Goal: Task Accomplishment & Management: Complete application form

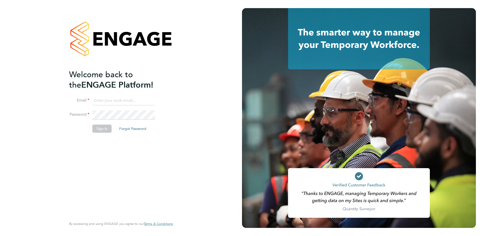
type input "allyx@rec-solutions.net"
click at [104, 131] on button "Sign In" at bounding box center [101, 129] width 19 height 8
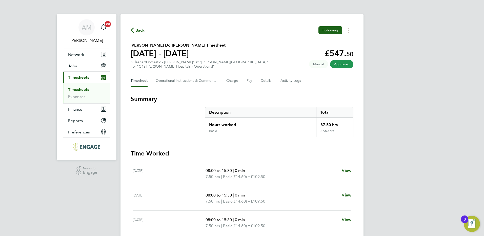
click at [137, 31] on span "Back" at bounding box center [139, 30] width 9 height 6
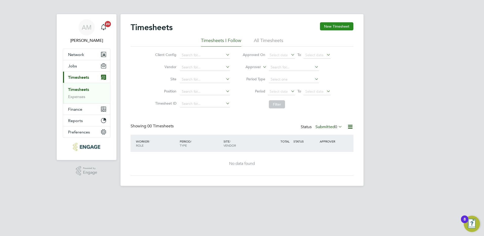
click at [332, 26] on button "New Timesheet" at bounding box center [336, 26] width 33 height 8
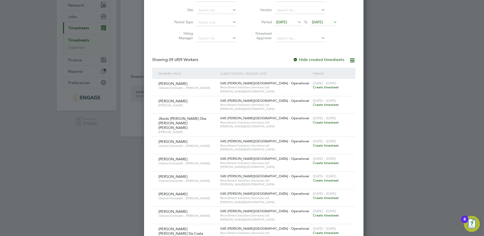
scroll to position [60, 0]
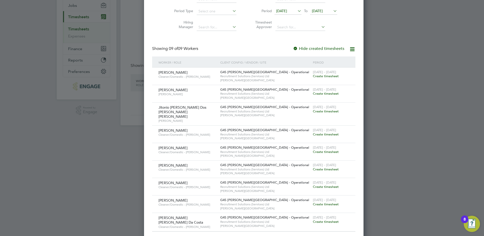
click at [313, 167] on span "Create timesheet" at bounding box center [326, 169] width 26 height 4
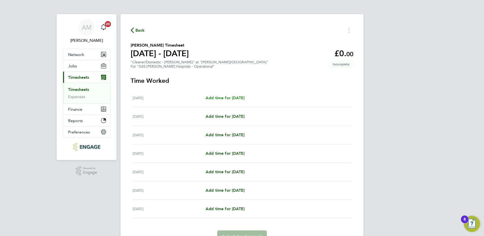
click at [220, 95] on link "Add time for Mon 25 Aug" at bounding box center [225, 98] width 39 height 6
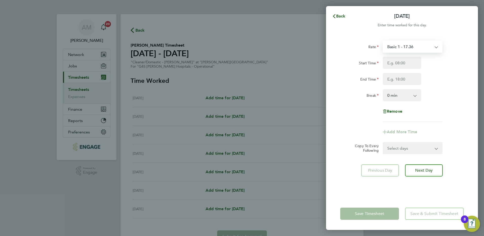
click at [422, 47] on select "Basic 1 - 17.36 Saturday Rate - 24.48 Sunday & BH Rate - 31.77 Night Rate (8pm-…" at bounding box center [409, 46] width 53 height 11
click at [409, 63] on input "Start Time" at bounding box center [402, 63] width 38 height 12
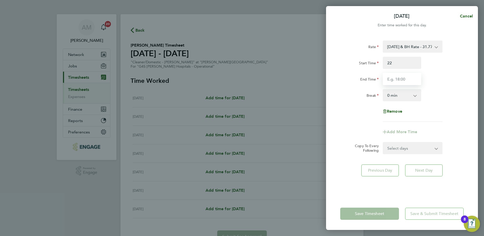
type input "22:00"
type input "00:00"
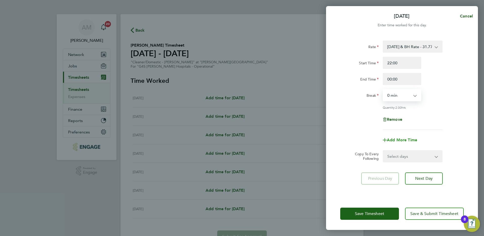
click at [409, 140] on span "Add More Time" at bounding box center [402, 139] width 30 height 5
select select "null"
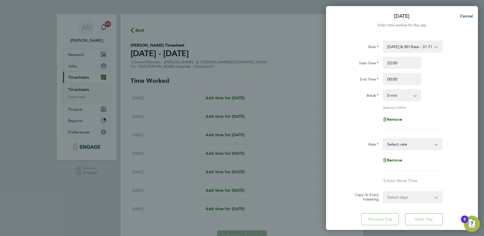
click at [413, 143] on select "Basic 1 - 17.36 Saturday Rate - 24.48 Sunday & BH Rate - 31.77 Night Rate (8pm-…" at bounding box center [409, 143] width 53 height 11
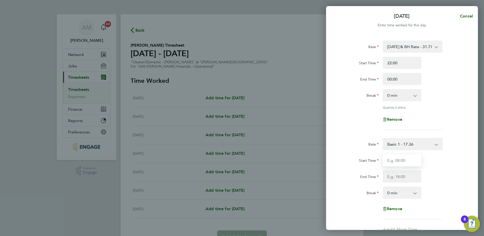
click at [403, 160] on input "Start Time" at bounding box center [402, 160] width 38 height 12
type input "00:00"
type input "06:00"
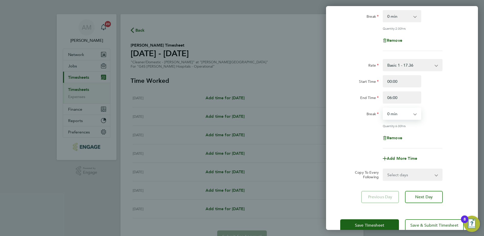
scroll to position [90, 0]
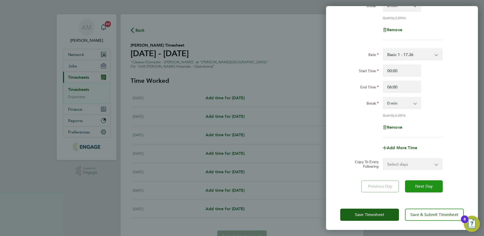
click at [422, 187] on span "Next Day" at bounding box center [423, 186] width 17 height 5
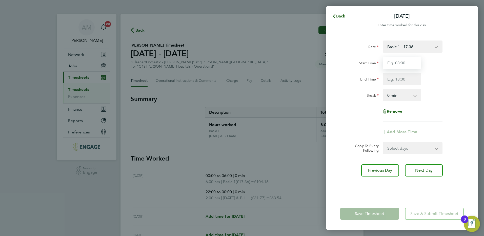
click at [399, 64] on input "Start Time" at bounding box center [402, 63] width 38 height 12
type input "22:00"
click at [379, 172] on app-form-button "Previous Day" at bounding box center [381, 170] width 41 height 12
click at [467, 16] on span "Cancel" at bounding box center [465, 16] width 14 height 5
click at [338, 13] on button "Back" at bounding box center [339, 16] width 24 height 10
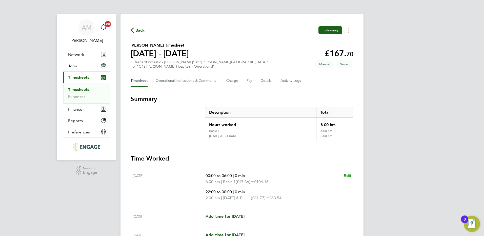
click at [349, 175] on span "Edit" at bounding box center [347, 175] width 8 height 5
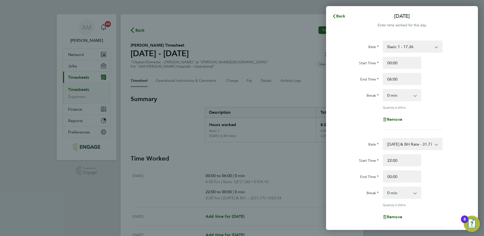
click at [426, 43] on select "Basic 1 - 17.36 Saturday Rate - 24.48 Sunday & BH Rate - 31.77 Night Rate (8pm-…" at bounding box center [409, 46] width 53 height 11
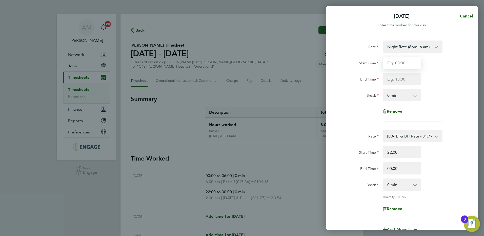
click at [389, 59] on input "Start Time" at bounding box center [402, 63] width 38 height 12
type input "00:00"
type input "06:00"
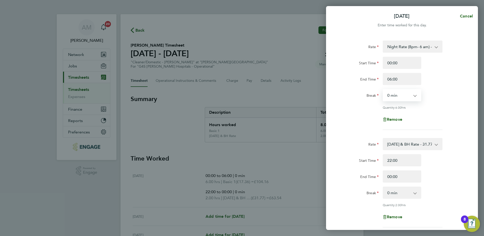
click at [403, 95] on select "0 min 15 min 30 min 45 min 60 min 75 min 90 min" at bounding box center [398, 95] width 31 height 11
select select "30"
click at [383, 90] on select "0 min 15 min 30 min 45 min 60 min 75 min 90 min" at bounding box center [398, 95] width 31 height 11
click at [417, 110] on div "Rate Night Rate (8pm- 6 am) - 24.48 Basic 1 - 17.36 Saturday Rate - 24.48 Sunda…" at bounding box center [402, 85] width 124 height 89
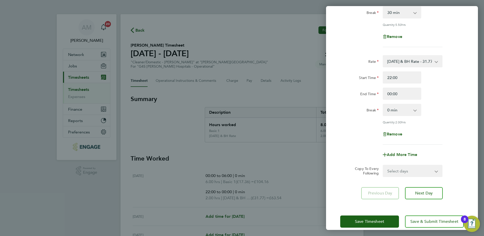
scroll to position [90, 0]
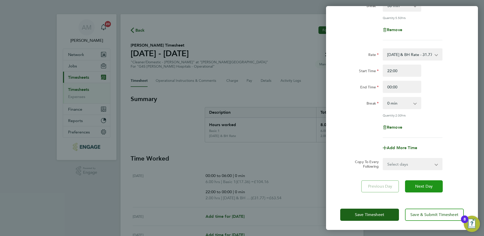
click at [429, 186] on span "Next Day" at bounding box center [423, 186] width 17 height 5
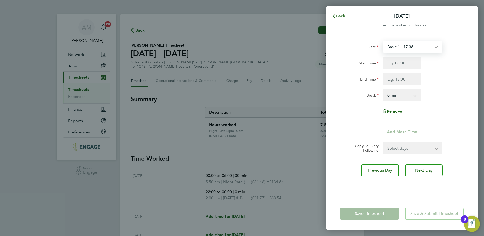
click at [409, 49] on select "Basic 1 - 17.36 Saturday Rate - 24.48 Sunday & BH Rate - 31.77 Night Rate (8pm-…" at bounding box center [409, 46] width 53 height 11
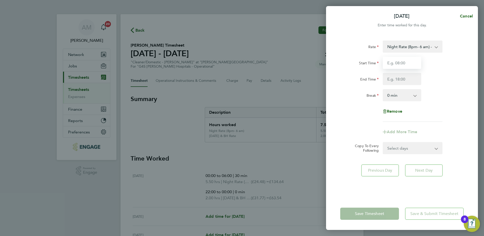
click at [397, 64] on input "Start Time" at bounding box center [402, 63] width 38 height 12
type input "22:00"
type input "06:00"
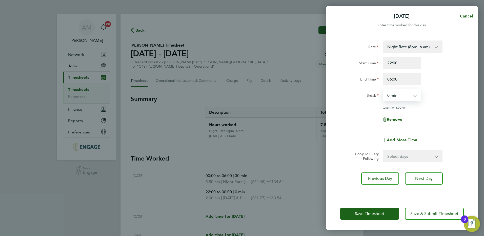
select select "30"
click at [402, 153] on select "Select days Day Weekday (Mon-Fri) Weekend (Sat-Sun) Wednesday Thursday Friday S…" at bounding box center [409, 156] width 53 height 11
select select "WEEKDAY"
click at [383, 151] on select "Select days Day Weekday (Mon-Fri) Weekend (Sat-Sun) Wednesday Thursday Friday S…" at bounding box center [409, 156] width 53 height 11
select select "2025-08-31"
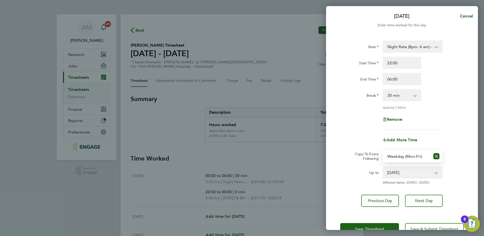
scroll to position [15, 0]
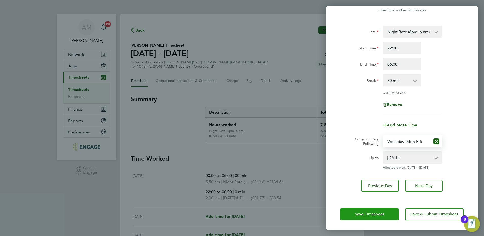
click at [379, 213] on span "Save Timesheet" at bounding box center [369, 214] width 29 height 5
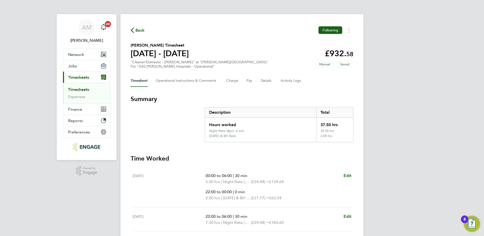
scroll to position [151, 0]
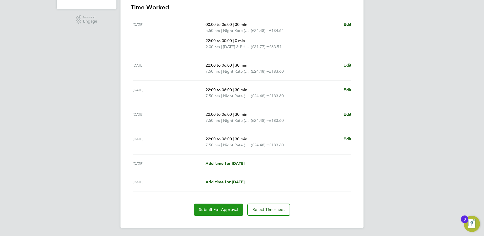
click at [225, 211] on span "Submit For Approval" at bounding box center [218, 209] width 39 height 5
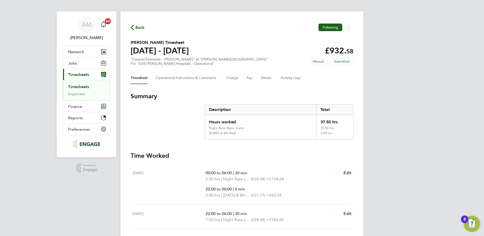
scroll to position [0, 0]
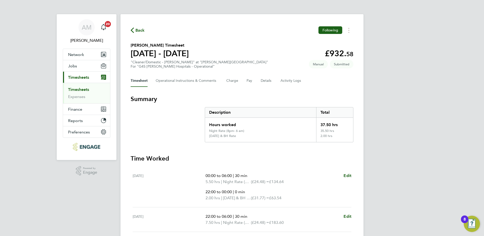
click at [138, 31] on span "Back" at bounding box center [139, 30] width 9 height 6
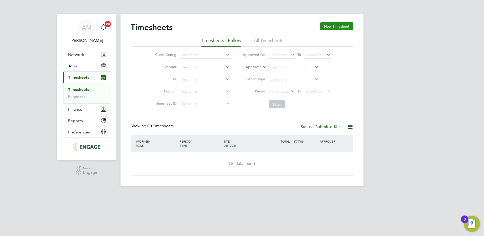
click at [329, 26] on button "New Timesheet" at bounding box center [336, 26] width 33 height 8
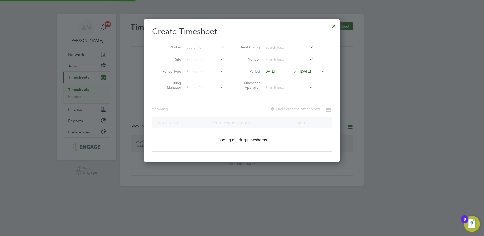
scroll to position [260, 196]
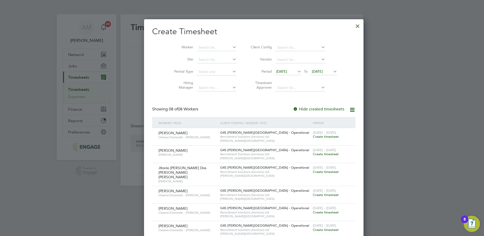
click at [313, 210] on span "Create timesheet" at bounding box center [326, 212] width 26 height 4
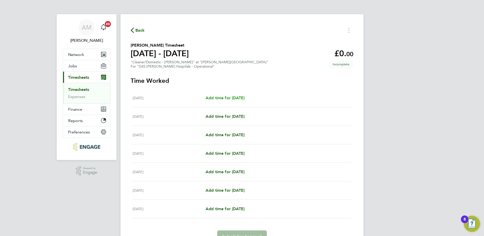
click at [221, 100] on span "Add time for Mon 25 Aug" at bounding box center [225, 97] width 39 height 5
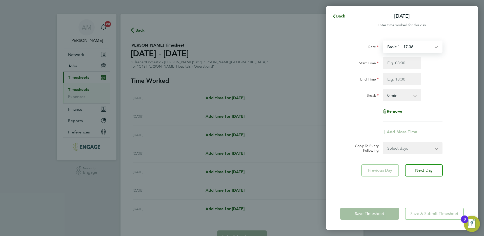
click at [422, 50] on select "Basic 1 - 17.36 Saturday Rate - 24.48 x 1.5 - 26.04 Sunday & BH Rate - 31.77 Ni…" at bounding box center [409, 46] width 53 height 11
click at [398, 64] on input "Start Time" at bounding box center [402, 63] width 38 height 12
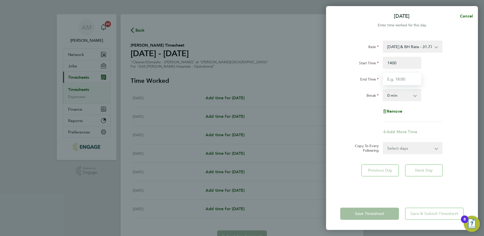
type input "14:00"
type input "22:00"
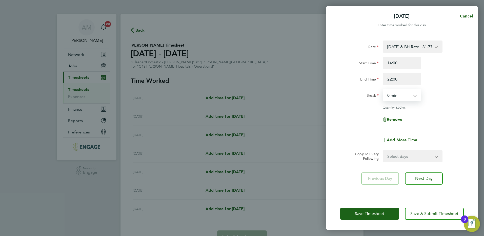
select select "30"
click at [429, 180] on button "Next Day" at bounding box center [424, 178] width 38 height 12
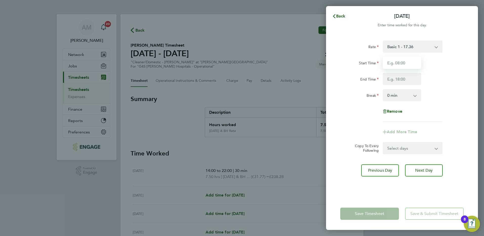
click at [390, 64] on input "Start Time" at bounding box center [402, 63] width 38 height 12
type input "14:00"
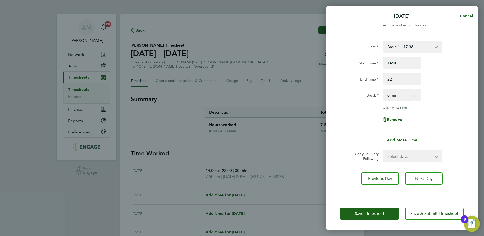
type input "22:00"
select select "30"
click at [398, 121] on span "Remove" at bounding box center [394, 119] width 15 height 5
select select "null"
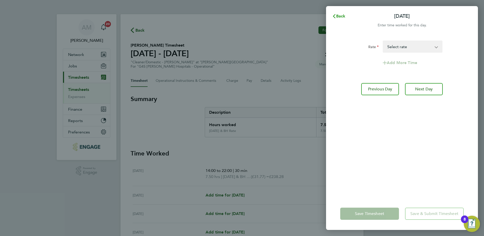
click at [338, 13] on button "Back" at bounding box center [339, 16] width 24 height 10
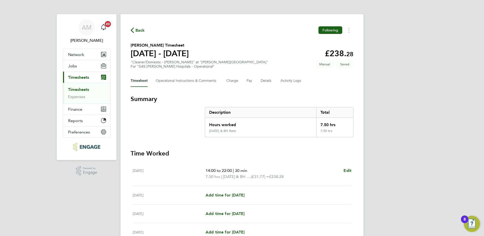
scroll to position [106, 0]
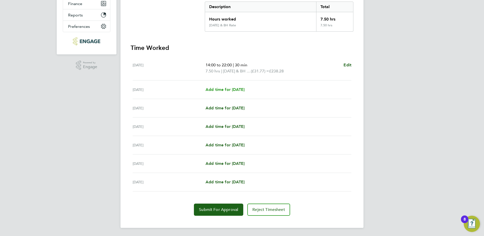
click at [228, 89] on span "Add time for Tue 26 Aug" at bounding box center [225, 89] width 39 height 5
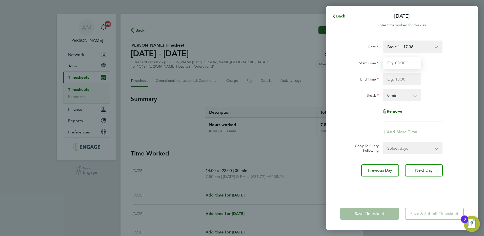
drag, startPoint x: 391, startPoint y: 62, endPoint x: 385, endPoint y: 64, distance: 6.6
click at [391, 62] on input "Start Time" at bounding box center [402, 63] width 38 height 12
type input "14:00"
type input "22:00"
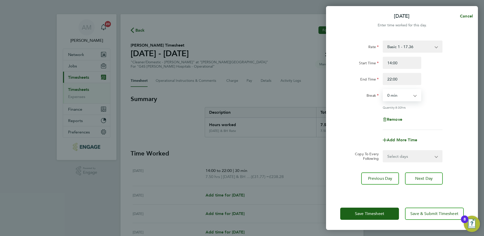
select select "30"
click at [406, 140] on span "Add More Time" at bounding box center [402, 139] width 30 height 5
select select "null"
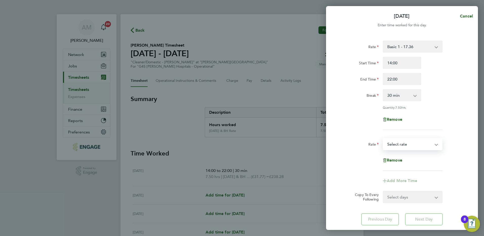
click at [401, 145] on select "Basic 1 - 17.36 Saturday Rate - 24.48 x 1.5 - 26.04 Sunday & BH Rate - 31.77 Ni…" at bounding box center [409, 143] width 53 height 11
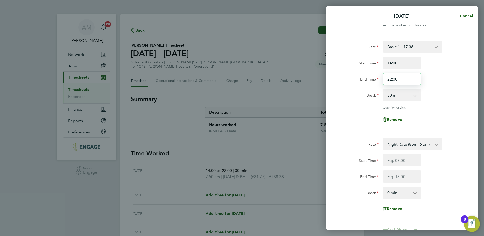
click at [390, 80] on input "22:00" at bounding box center [402, 79] width 38 height 12
type input "20:00"
click at [471, 14] on span "Cancel" at bounding box center [465, 16] width 14 height 5
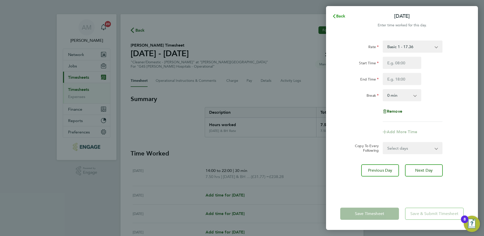
click at [343, 14] on span "Back" at bounding box center [340, 16] width 9 height 5
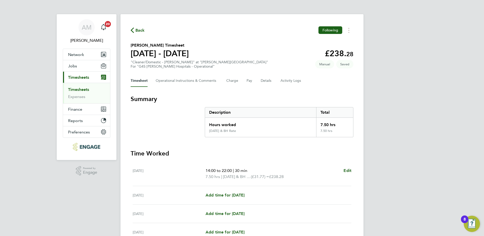
click at [138, 31] on span "Back" at bounding box center [139, 30] width 9 height 6
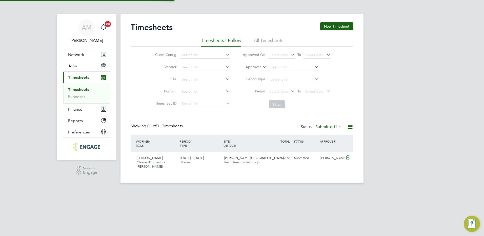
scroll to position [13, 44]
click at [337, 127] on icon at bounding box center [337, 126] width 0 height 7
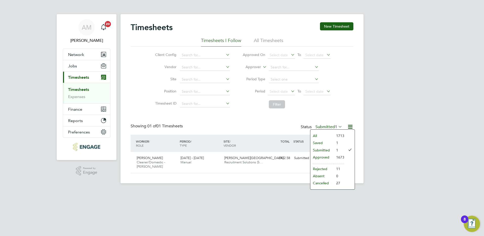
click at [319, 134] on li "All" at bounding box center [321, 135] width 23 height 7
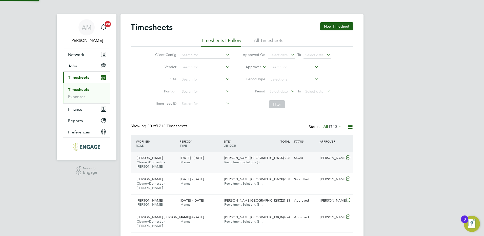
scroll to position [0, 0]
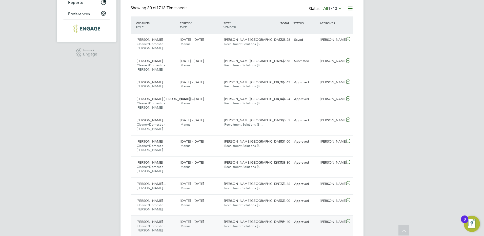
click at [347, 220] on icon at bounding box center [348, 221] width 6 height 4
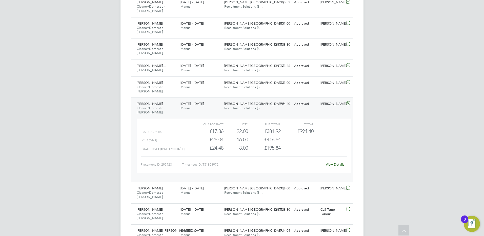
click at [335, 166] on link "View Details" at bounding box center [335, 164] width 18 height 4
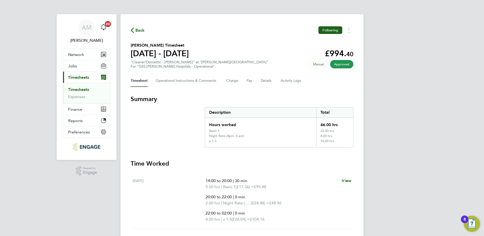
click at [142, 32] on span "Back" at bounding box center [139, 30] width 9 height 6
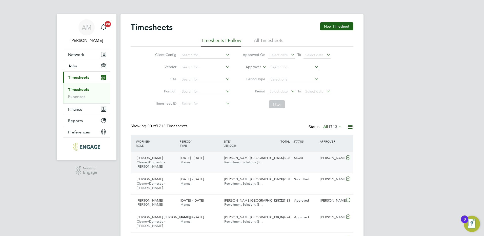
click at [348, 157] on icon at bounding box center [348, 157] width 6 height 4
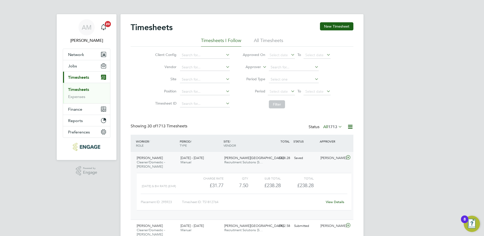
click at [338, 203] on link "View Details" at bounding box center [335, 202] width 18 height 4
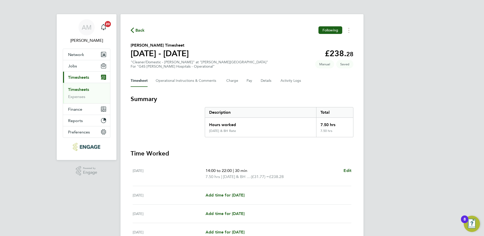
scroll to position [106, 0]
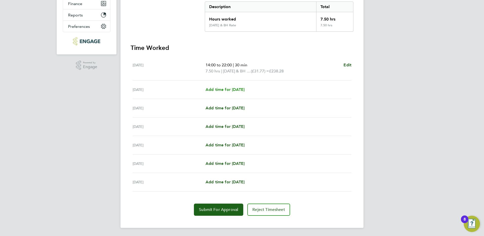
click at [232, 89] on span "Add time for [DATE]" at bounding box center [225, 89] width 39 height 5
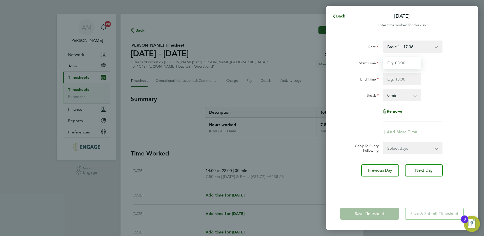
click at [400, 66] on input "Start Time" at bounding box center [402, 63] width 38 height 12
type input "14:00"
type input "20:00"
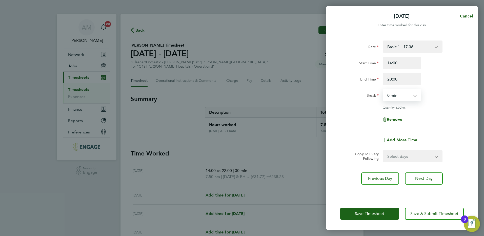
select select "30"
click at [400, 139] on span "Add More Time" at bounding box center [402, 139] width 30 height 5
select select "null"
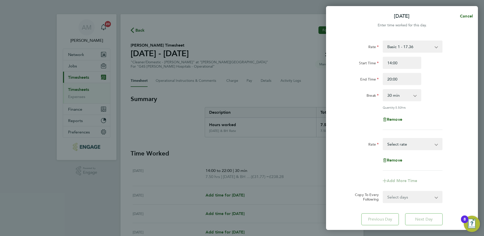
click at [393, 145] on select "Basic 1 - 17.36 Saturday Rate - 24.48 x 1.5 - 26.04 Sunday & BH Rate - 31.77 Ni…" at bounding box center [409, 143] width 53 height 11
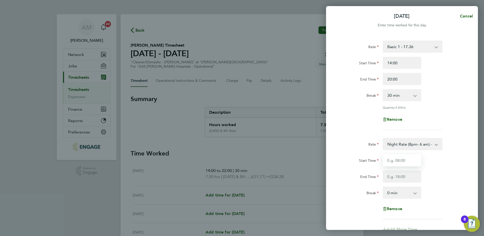
click at [394, 161] on input "Start Time" at bounding box center [402, 160] width 38 height 12
type input "20:00"
type input "22:00"
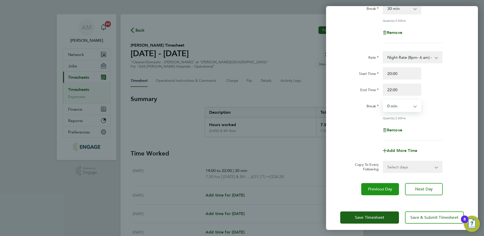
scroll to position [90, 0]
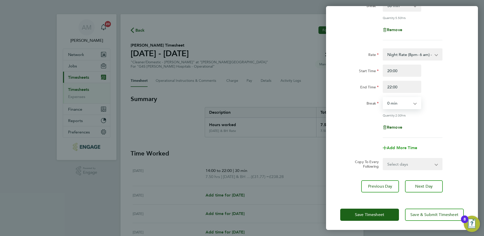
click at [393, 147] on span "Add More Time" at bounding box center [402, 147] width 30 height 5
select select "null"
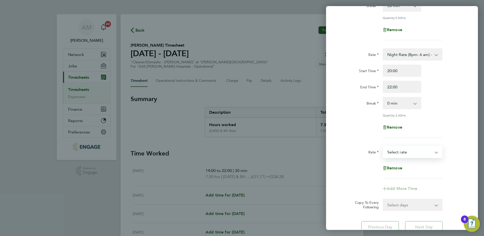
click at [397, 154] on select "Basic 1 - 17.36 Saturday Rate - 24.48 x 1.5 - 26.04 Sunday & BH Rate - 31.77 Ni…" at bounding box center [409, 151] width 53 height 11
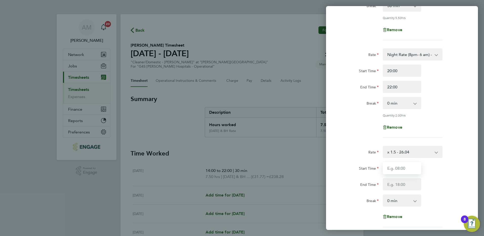
click at [396, 169] on input "Start Time" at bounding box center [402, 168] width 38 height 12
type input "22:00"
type input "02:00"
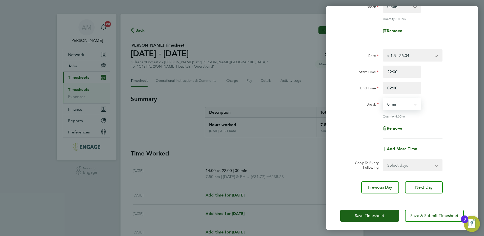
scroll to position [187, 0]
click at [402, 165] on select "Select days Day Weekday (Mon-Fri) Weekend (Sat-Sun) Wednesday Thursday Friday S…" at bounding box center [409, 164] width 53 height 11
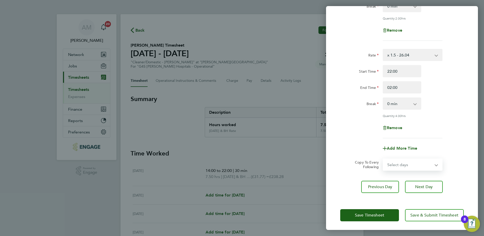
select select "WEEKDAY"
click at [383, 159] on select "Select days Day Weekday (Mon-Fri) Weekend (Sat-Sun) Wednesday Thursday Friday S…" at bounding box center [409, 164] width 53 height 11
select select "2025-08-31"
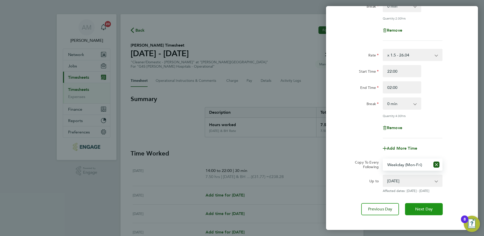
click at [422, 208] on span "Next Day" at bounding box center [423, 209] width 17 height 5
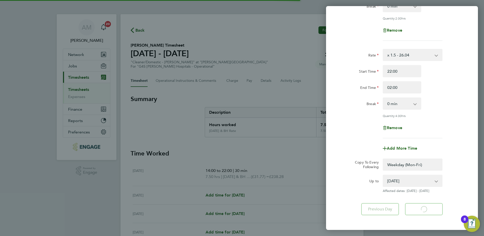
select select "0: null"
select select "30"
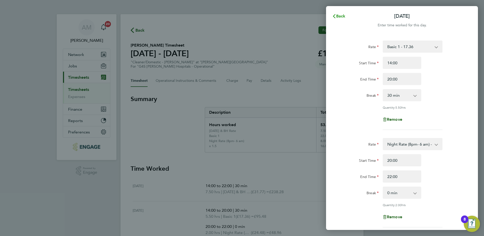
click at [339, 15] on span "Back" at bounding box center [340, 16] width 9 height 5
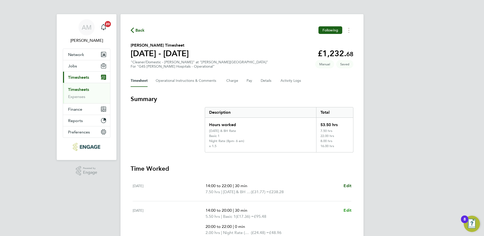
click at [349, 212] on span "Edit" at bounding box center [347, 210] width 8 height 5
select select "30"
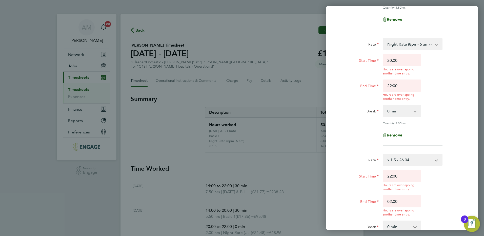
scroll to position [236, 0]
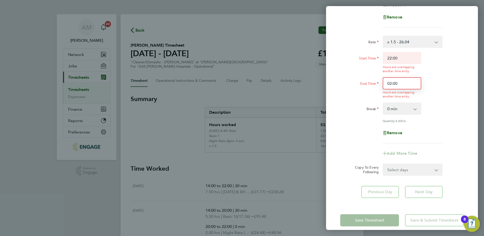
drag, startPoint x: 400, startPoint y: 84, endPoint x: 386, endPoint y: 85, distance: 14.0
click at [386, 85] on input "02:00" at bounding box center [402, 83] width 38 height 12
type input "01:00"
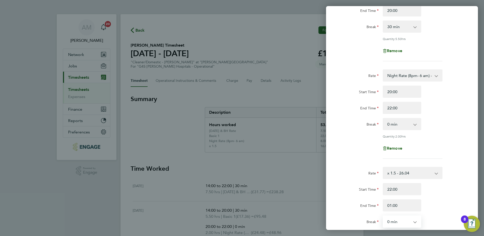
scroll to position [187, 0]
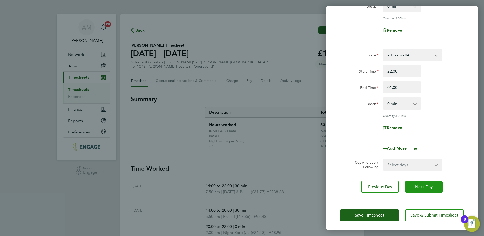
click at [420, 185] on span "Next Day" at bounding box center [423, 186] width 17 height 5
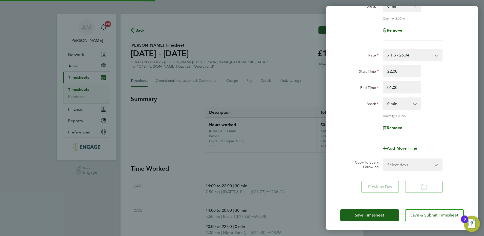
select select "30"
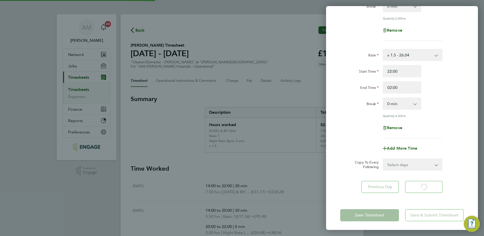
select select "30"
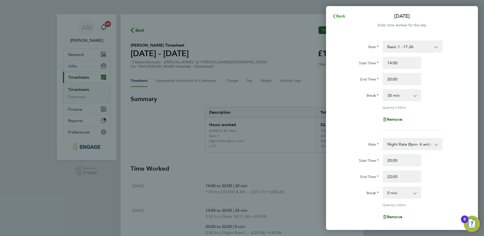
click at [339, 18] on span "Back" at bounding box center [340, 16] width 9 height 5
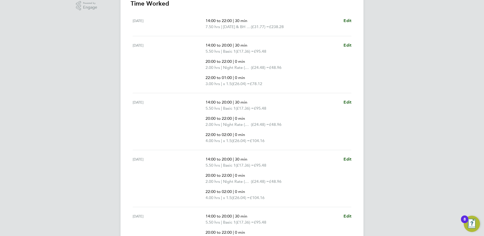
scroll to position [156, 0]
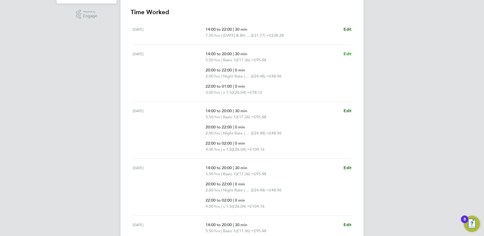
click at [348, 54] on span "Edit" at bounding box center [347, 53] width 8 height 5
select select "30"
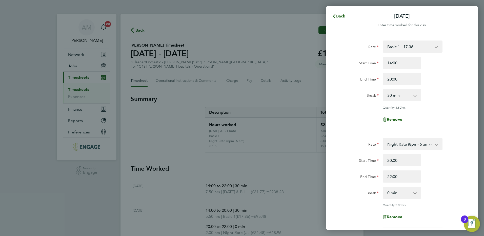
scroll to position [187, 0]
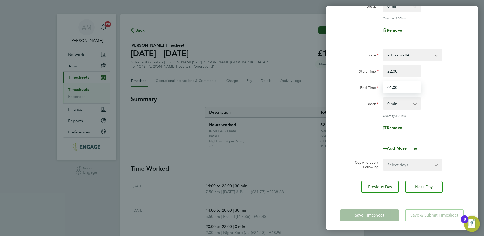
click at [391, 87] on input "01:00" at bounding box center [402, 87] width 38 height 12
click at [389, 87] on input "01:00" at bounding box center [402, 87] width 38 height 12
type input "02:00"
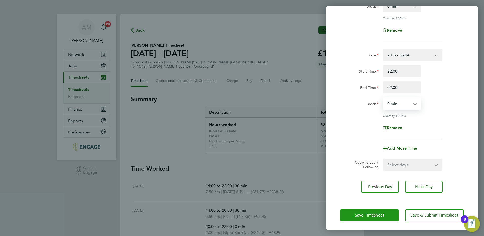
click at [362, 213] on span "Save Timesheet" at bounding box center [369, 215] width 29 height 5
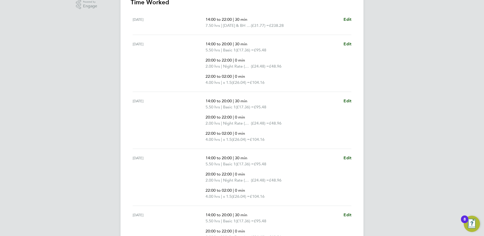
scroll to position [236, 0]
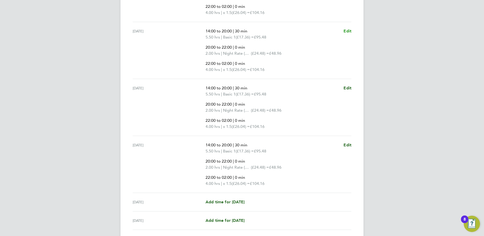
click at [348, 31] on span "Edit" at bounding box center [347, 31] width 8 height 5
select select "30"
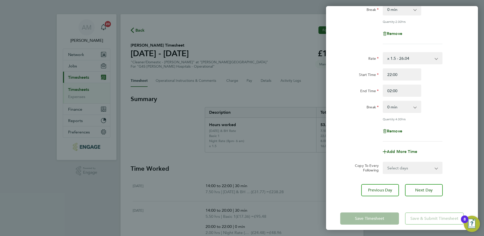
scroll to position [187, 0]
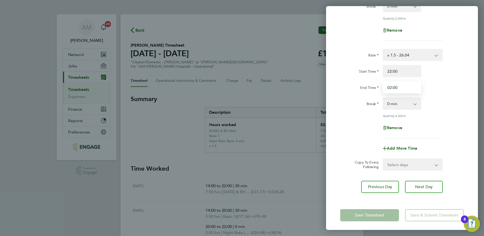
click at [390, 87] on input "02:00" at bounding box center [402, 87] width 38 height 12
type input "01:00"
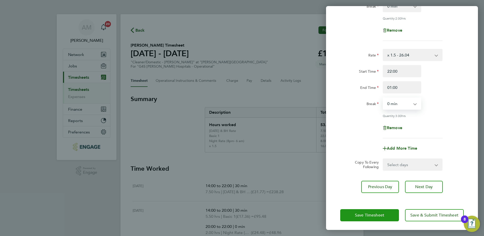
click at [372, 213] on span "Save Timesheet" at bounding box center [369, 215] width 29 height 5
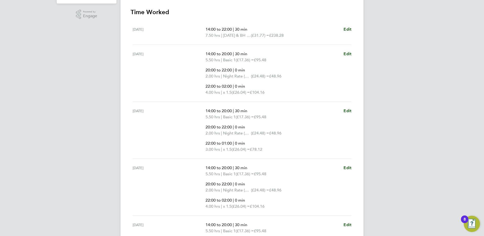
scroll to position [275, 0]
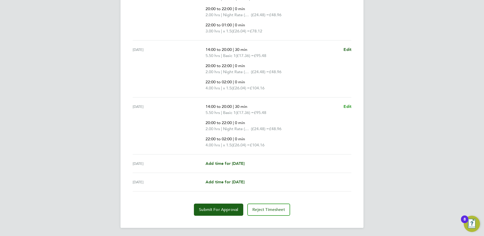
click at [349, 107] on span "Edit" at bounding box center [347, 106] width 8 height 5
select select "30"
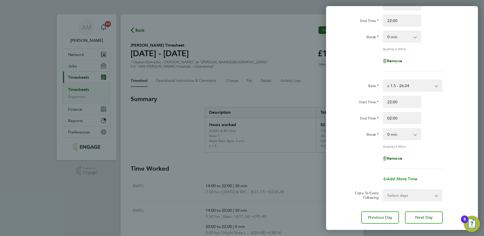
scroll to position [187, 0]
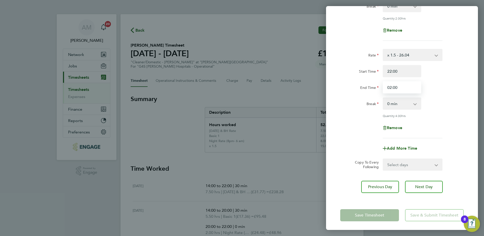
click at [390, 86] on input "02:00" at bounding box center [402, 87] width 38 height 12
type input "01:00"
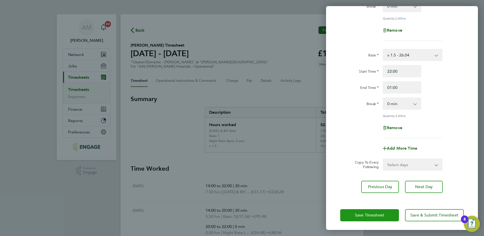
click at [362, 213] on span "Save Timesheet" at bounding box center [369, 215] width 29 height 5
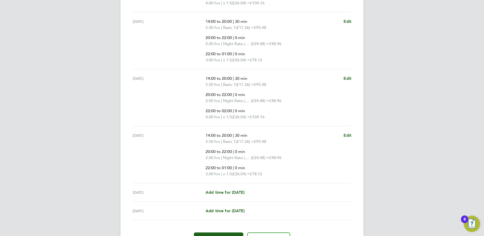
scroll to position [275, 0]
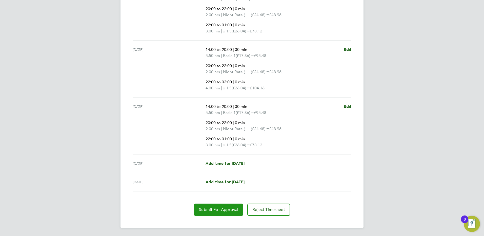
click at [218, 210] on span "Submit For Approval" at bounding box center [218, 209] width 39 height 5
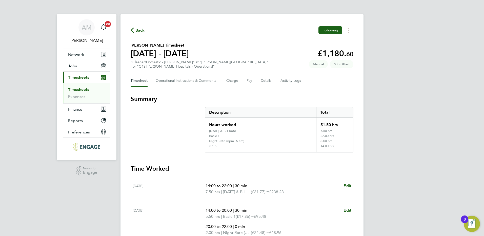
click at [137, 30] on span "Back" at bounding box center [139, 30] width 9 height 6
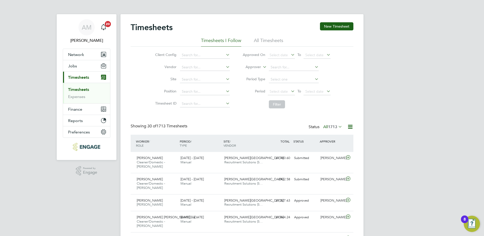
click at [337, 127] on icon at bounding box center [337, 126] width 0 height 7
click at [336, 28] on button "New Timesheet" at bounding box center [336, 26] width 33 height 8
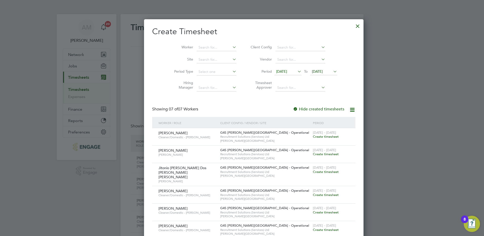
click at [313, 138] on span "Create timesheet" at bounding box center [326, 136] width 26 height 4
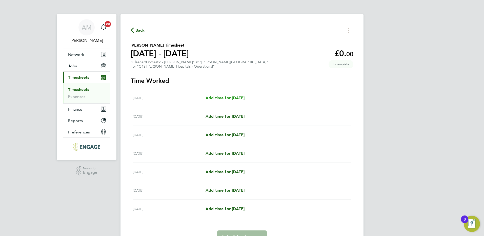
click at [230, 98] on span "Add time for Mon 25 Aug" at bounding box center [225, 97] width 39 height 5
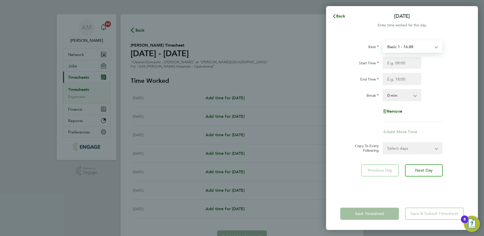
click at [433, 49] on select "Basic 1 - 16.88 Sunday & BH Rate - 30.90 Saturday Rate - 23.81 Night Rate (8pm-…" at bounding box center [409, 46] width 53 height 11
click at [394, 63] on input "Start Time" at bounding box center [402, 63] width 38 height 12
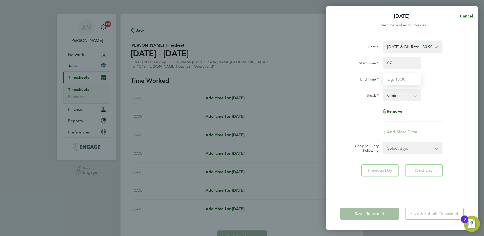
type input "07:00"
type input "15:00"
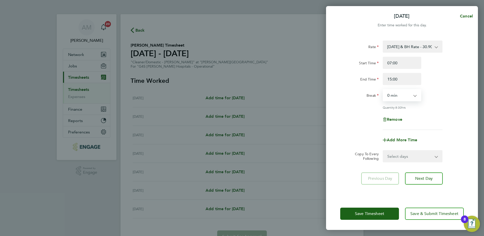
select select "30"
click at [430, 180] on span "Next Day" at bounding box center [423, 178] width 17 height 5
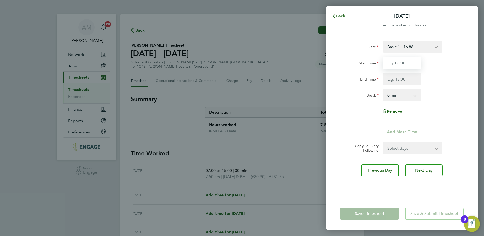
click at [390, 64] on input "Start Time" at bounding box center [402, 63] width 38 height 12
type input "07:00"
type input "15:00"
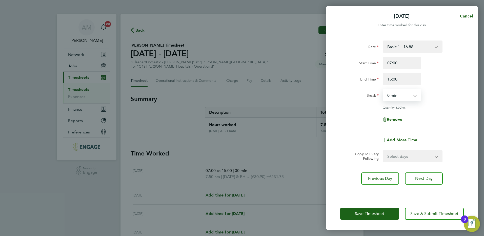
select select "30"
click at [417, 160] on select "Select days Day Weekday (Mon-Fri) Weekend (Sat-Sun) Wednesday Thursday Friday S…" at bounding box center [409, 156] width 53 height 11
select select "WEEKDAY"
click at [383, 151] on select "Select days Day Weekday (Mon-Fri) Weekend (Sat-Sun) Wednesday Thursday Friday S…" at bounding box center [409, 156] width 53 height 11
select select "2025-08-31"
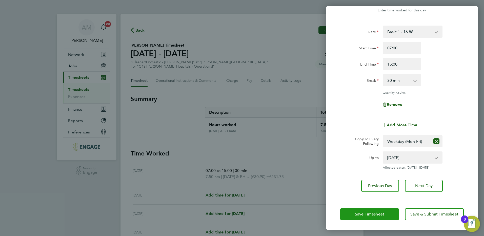
click at [369, 215] on span "Save Timesheet" at bounding box center [369, 214] width 29 height 5
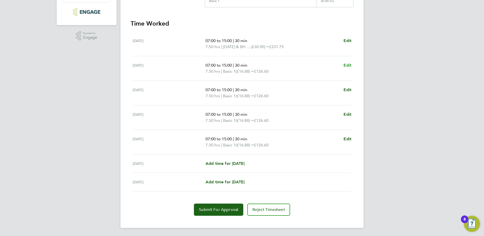
click at [348, 64] on span "Edit" at bounding box center [347, 65] width 8 height 5
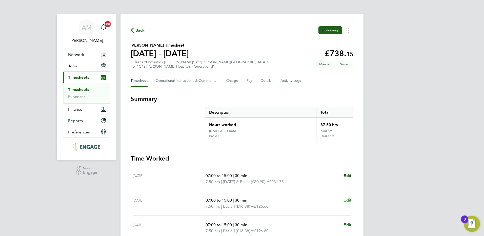
select select "30"
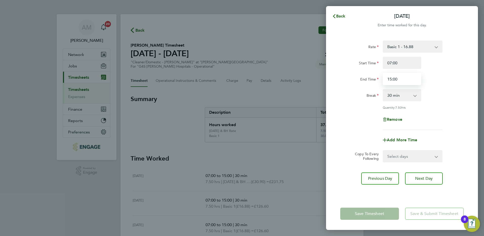
drag, startPoint x: 398, startPoint y: 79, endPoint x: 390, endPoint y: 82, distance: 8.9
click at [390, 82] on input "15:00" at bounding box center [402, 79] width 38 height 12
type input "13:30"
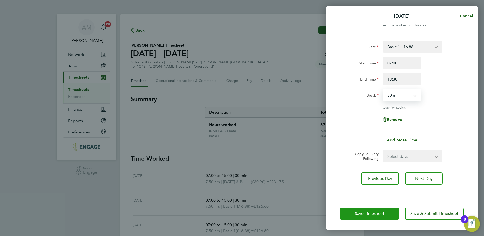
click at [360, 212] on span "Save Timesheet" at bounding box center [369, 213] width 29 height 5
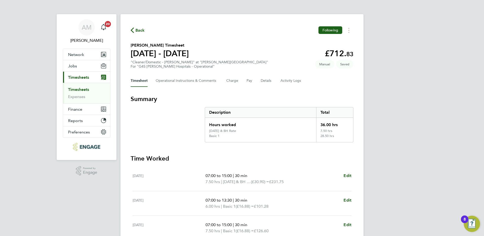
scroll to position [135, 0]
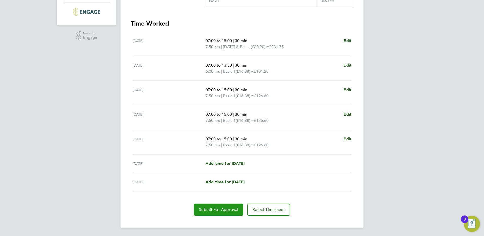
click at [219, 210] on span "Submit For Approval" at bounding box center [218, 209] width 39 height 5
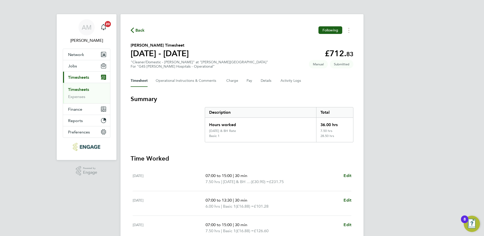
click at [138, 28] on span "Back" at bounding box center [139, 30] width 9 height 6
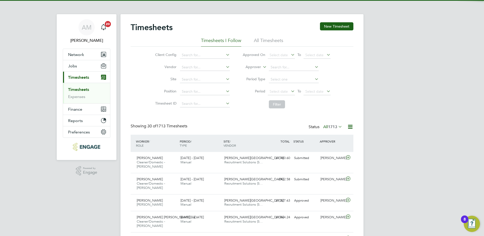
scroll to position [13, 44]
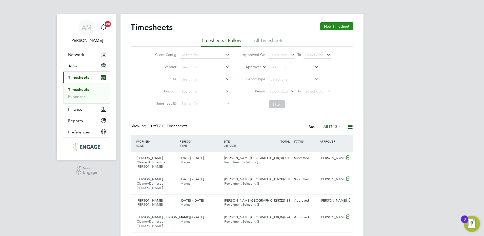
click at [331, 28] on button "New Timesheet" at bounding box center [336, 26] width 33 height 8
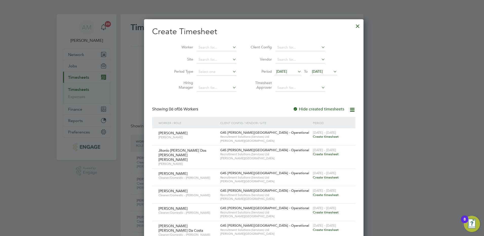
click at [313, 154] on span "Create timesheet" at bounding box center [326, 154] width 26 height 4
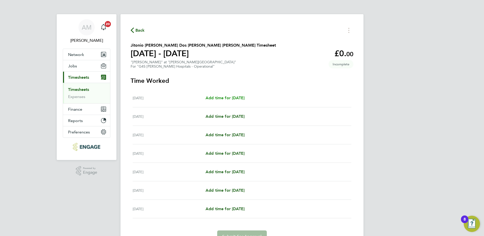
click at [231, 100] on span "Add time for Mon 25 Aug" at bounding box center [225, 97] width 39 height 5
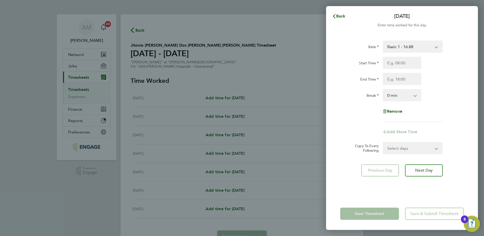
click at [413, 46] on select "Basic 1 - 16.88 Sunday & BH Rate - 30.90 Night Rate (8pm- 6 am) - 23.81 x 1.5 -…" at bounding box center [409, 46] width 53 height 11
click at [395, 65] on input "Start Time" at bounding box center [402, 63] width 38 height 12
type input "20:00"
type input "00:00"
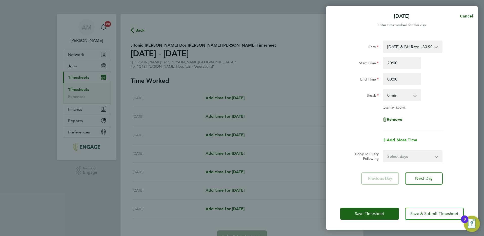
click at [400, 139] on span "Add More Time" at bounding box center [402, 139] width 30 height 5
select select "null"
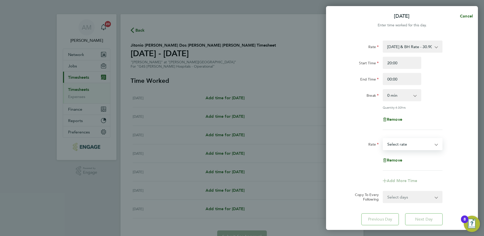
click at [403, 145] on select "Basic 1 - 16.88 Sunday & BH Rate - 30.90 Night Rate (8pm- 6 am) - 23.81 x 1.5 -…" at bounding box center [409, 143] width 53 height 11
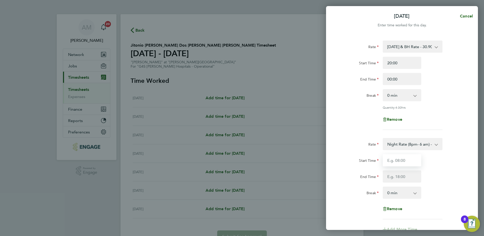
click at [389, 159] on input "Start Time" at bounding box center [402, 160] width 38 height 12
type input "00:00"
type input "06:00"
select select "30"
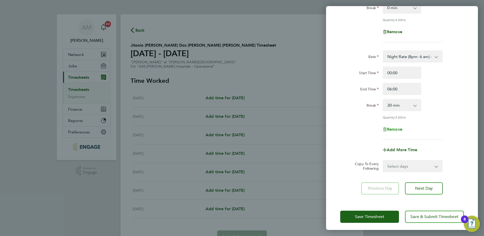
scroll to position [90, 0]
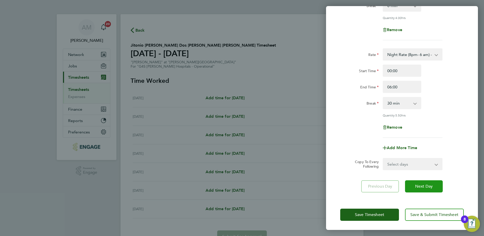
click at [421, 188] on span "Next Day" at bounding box center [423, 186] width 17 height 5
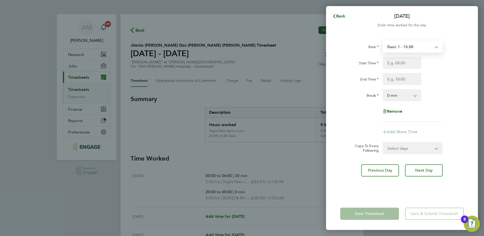
click at [404, 48] on select "Basic 1 - 16.88 Sunday & BH Rate - 30.90 Night Rate (8pm- 6 am) - 23.81 x 1.5 -…" at bounding box center [409, 46] width 53 height 11
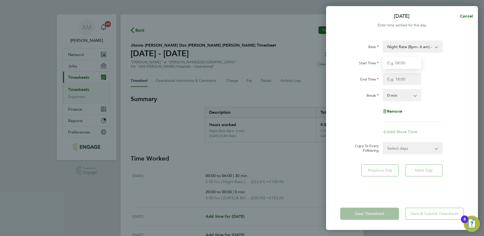
click at [400, 65] on input "Start Time" at bounding box center [402, 63] width 38 height 12
type input "21:00"
type input "06:00"
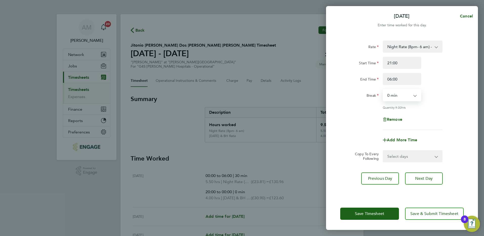
select select "30"
click at [422, 177] on span "Next Day" at bounding box center [423, 178] width 17 height 5
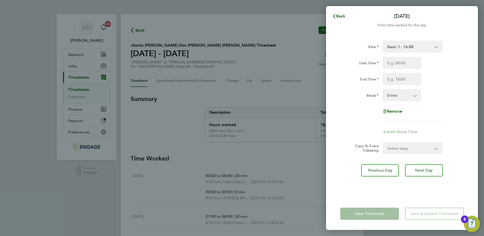
click at [410, 48] on select "Basic 1 - 16.88 Sunday & BH Rate - 30.90 Night Rate (8pm- 6 am) - 23.81 x 1.5 -…" at bounding box center [409, 46] width 53 height 11
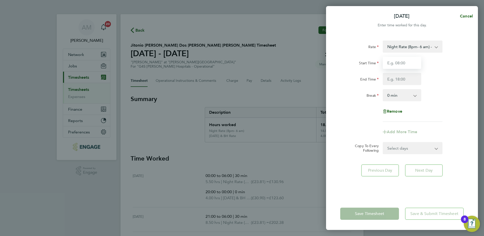
click at [407, 66] on input "Start Time" at bounding box center [402, 63] width 38 height 12
type input "20:00"
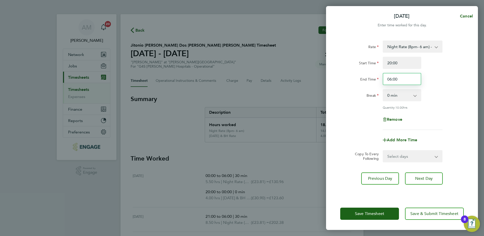
drag, startPoint x: 400, startPoint y: 79, endPoint x: 393, endPoint y: 81, distance: 6.7
click at [393, 81] on input "06:00" at bounding box center [402, 79] width 38 height 12
type input "06:30"
select select "30"
click at [420, 180] on span "Next Day" at bounding box center [423, 178] width 17 height 5
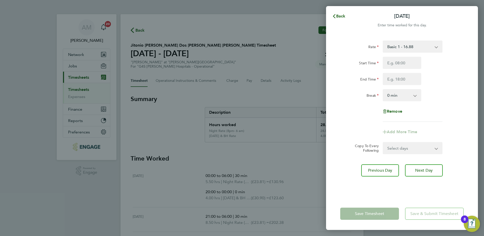
click at [398, 48] on select "Basic 1 - 16.88 Sunday & BH Rate - 30.90 Night Rate (8pm- 6 am) - 23.81 x 1.5 -…" at bounding box center [409, 46] width 53 height 11
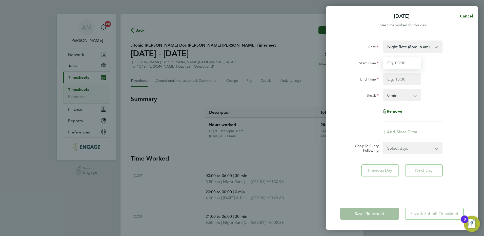
click at [393, 64] on input "Start Time" at bounding box center [402, 63] width 38 height 12
type input "20:00"
type input "06:00"
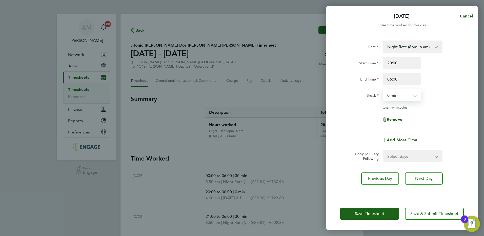
select select "30"
click at [421, 180] on button "Next Day" at bounding box center [424, 178] width 38 height 12
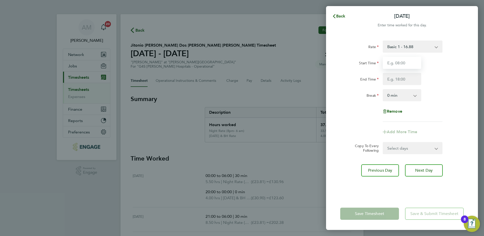
click at [396, 64] on input "Start Time" at bounding box center [402, 63] width 38 height 12
type input "20:00"
type input "05:30"
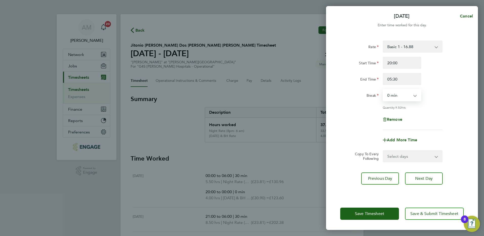
select select "30"
click at [376, 213] on span "Save Timesheet" at bounding box center [369, 213] width 29 height 5
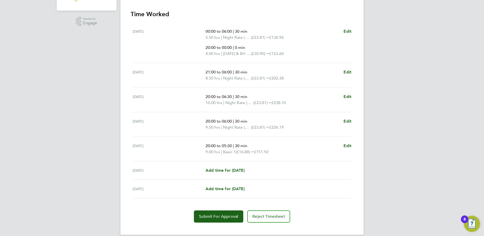
scroll to position [156, 0]
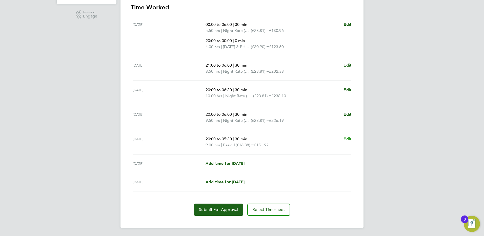
click at [347, 139] on span "Edit" at bounding box center [347, 138] width 8 height 5
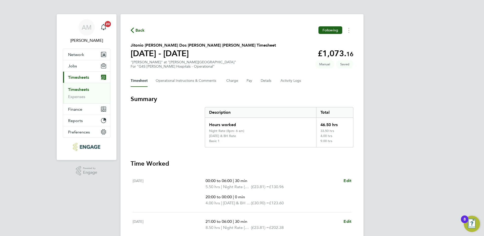
select select "30"
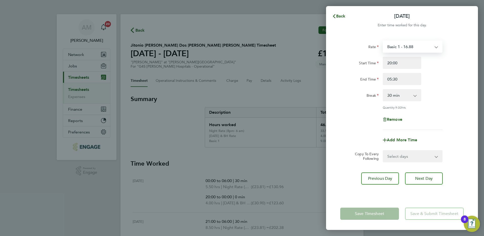
click at [425, 45] on select "Basic 1 - 16.88 Sunday & BH Rate - 30.90 Night Rate (8pm- 6 am) - 23.81 x 1.5 -…" at bounding box center [409, 46] width 53 height 11
select select "30"
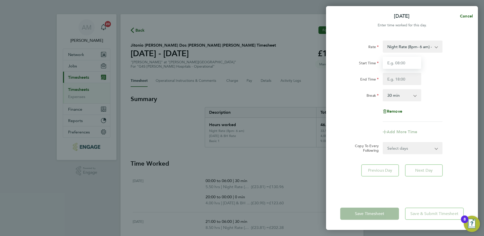
click at [400, 64] on input "Start Time" at bounding box center [402, 63] width 38 height 12
type input "20:00"
type input "05:30"
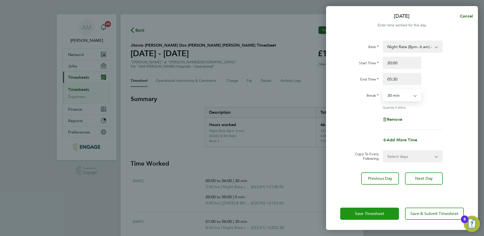
click at [380, 215] on span "Save Timesheet" at bounding box center [369, 213] width 29 height 5
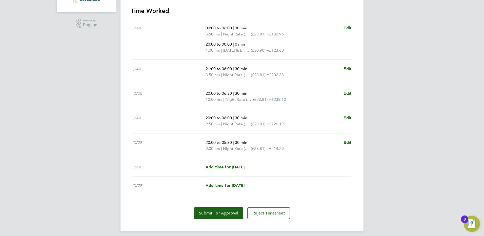
scroll to position [151, 0]
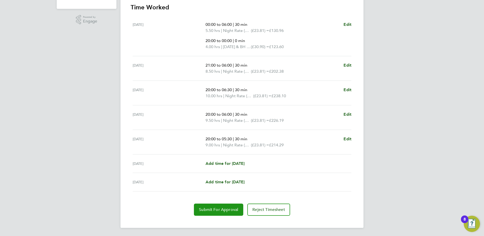
click at [205, 211] on span "Submit For Approval" at bounding box center [218, 209] width 39 height 5
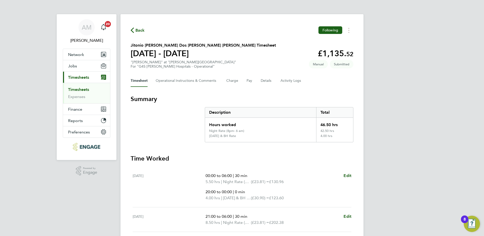
click at [140, 30] on span "Back" at bounding box center [139, 30] width 9 height 6
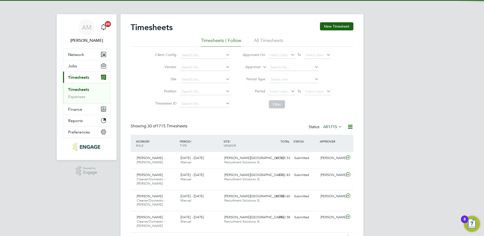
scroll to position [17, 44]
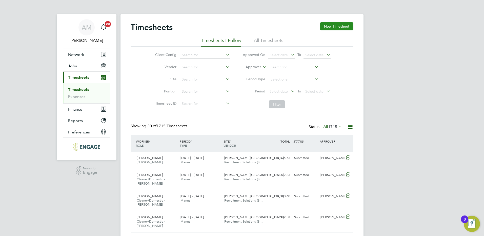
click at [333, 24] on button "New Timesheet" at bounding box center [336, 26] width 33 height 8
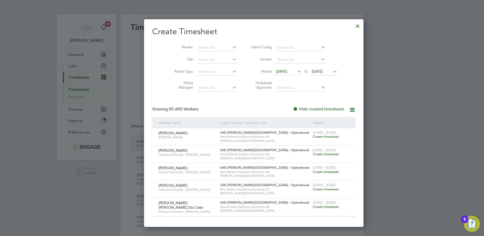
click at [313, 137] on span "Create timesheet" at bounding box center [326, 136] width 26 height 4
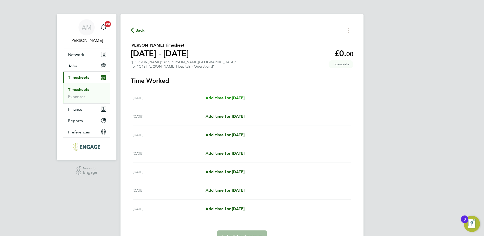
click at [235, 96] on span "Add time for Mon 25 Aug" at bounding box center [225, 97] width 39 height 5
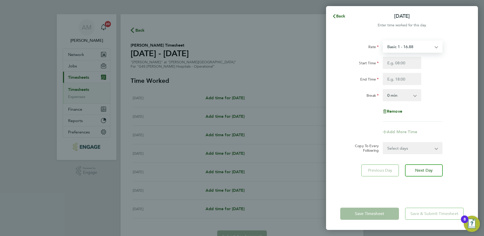
click at [424, 46] on select "Basic 1 - 16.88 Saturday Rate - 23.81 Night Rate (8pm- 6 am) - 23.81 x 1.5 - 25…" at bounding box center [409, 46] width 53 height 11
click at [401, 64] on input "Start Time" at bounding box center [402, 63] width 38 height 12
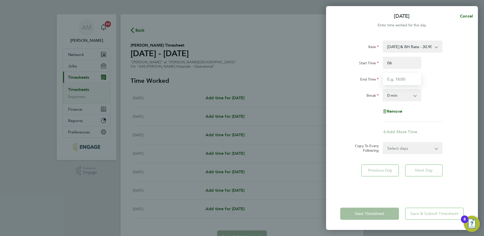
type input "06:00"
type input "16:00"
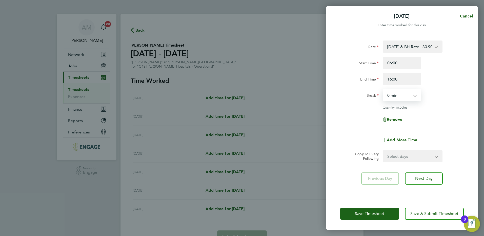
select select "30"
click at [390, 78] on input "16:00" at bounding box center [402, 79] width 38 height 12
type input "14:00"
click at [422, 179] on span "Next Day" at bounding box center [423, 178] width 17 height 5
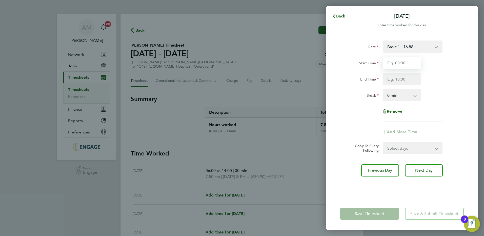
click at [391, 64] on input "Start Time" at bounding box center [402, 63] width 38 height 12
type input "06:00"
click at [468, 15] on span "Cancel" at bounding box center [465, 16] width 14 height 5
click at [341, 15] on span "Back" at bounding box center [340, 16] width 9 height 5
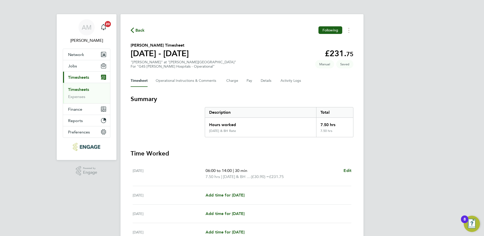
click at [141, 31] on span "Back" at bounding box center [139, 30] width 9 height 6
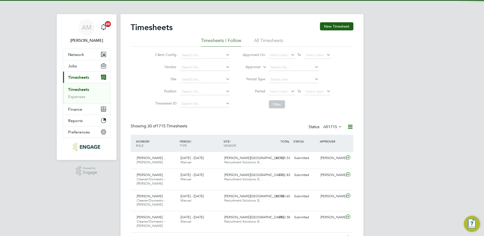
scroll to position [17, 44]
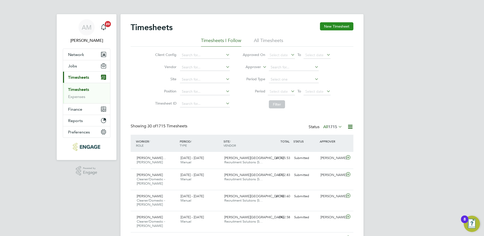
click at [335, 30] on button "New Timesheet" at bounding box center [336, 26] width 33 height 8
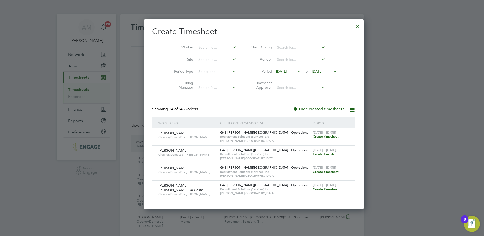
click at [313, 136] on span "Create timesheet" at bounding box center [326, 136] width 26 height 4
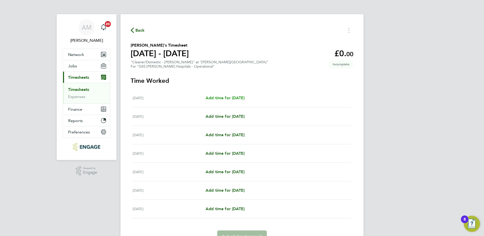
click at [234, 98] on span "Add time for Mon 25 Aug" at bounding box center [225, 97] width 39 height 5
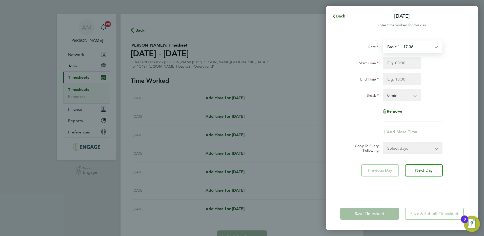
click at [407, 50] on select "Basic 1 - 17.36 x 1.5 - 26.04 Sunday & BH Rate - 31.77 Night Rate (8pm- 6 am) -…" at bounding box center [409, 46] width 53 height 11
click at [394, 65] on input "Start Time" at bounding box center [402, 63] width 38 height 12
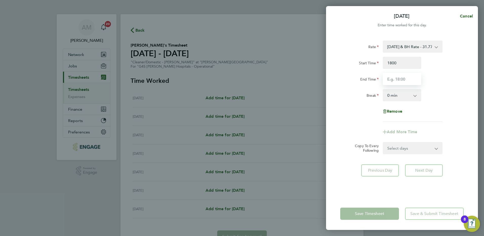
type input "18:00"
type input "00:00"
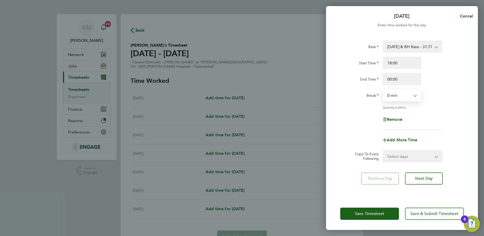
click at [403, 96] on select "0 min 15 min 30 min 45 min 60 min 75 min 90 min" at bounding box center [398, 95] width 31 height 11
click at [383, 90] on select "0 min 15 min 30 min 45 min 60 min 75 min 90 min" at bounding box center [398, 95] width 31 height 11
click at [400, 66] on input "18:00" at bounding box center [402, 63] width 38 height 12
drag, startPoint x: 402, startPoint y: 61, endPoint x: 359, endPoint y: 59, distance: 43.1
click at [359, 59] on div "Start Time 18:00" at bounding box center [402, 63] width 128 height 12
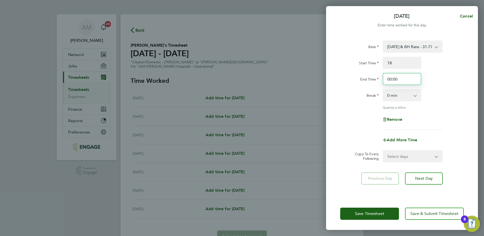
type input "18:00"
click at [446, 108] on div "Quantity: 6.00 hrs" at bounding box center [402, 107] width 128 height 4
click at [410, 140] on span "Add More Time" at bounding box center [402, 139] width 30 height 5
select select "null"
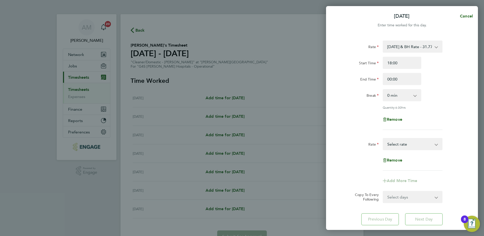
click at [398, 145] on select "Basic 1 - 17.36 x 1.5 - 26.04 Sunday & BH Rate - 31.77 Night Rate (8pm- 6 am) -…" at bounding box center [409, 143] width 53 height 11
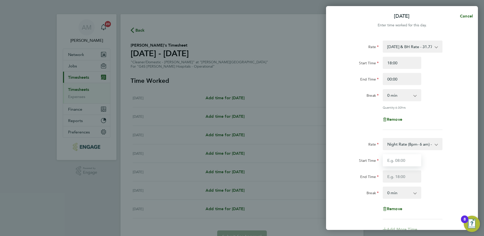
click at [399, 160] on input "Start Time" at bounding box center [402, 160] width 38 height 12
type input "00:00"
type input "06:00"
click at [410, 195] on select "0 min 15 min 30 min 45 min 60 min 75 min 90 min" at bounding box center [398, 192] width 31 height 11
select select "30"
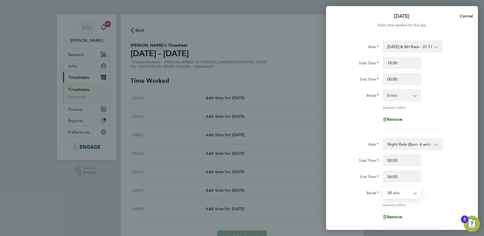
click at [383, 187] on select "0 min 15 min 30 min 45 min 60 min 75 min 90 min" at bounding box center [398, 192] width 31 height 11
click at [432, 198] on div "Rate Night Rate (8pm- 6 am) - 24.48 Basic 1 - 17.36 x 1.5 - 26.04 Sunday & BH R…" at bounding box center [402, 182] width 124 height 89
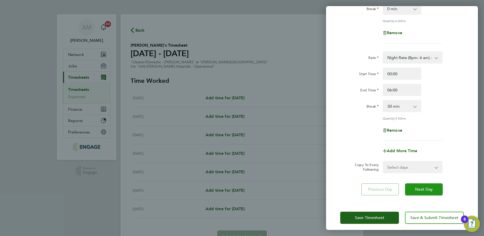
scroll to position [90, 0]
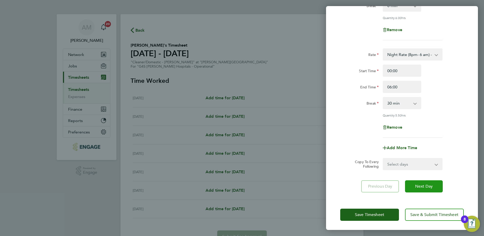
click at [425, 185] on span "Next Day" at bounding box center [423, 186] width 17 height 5
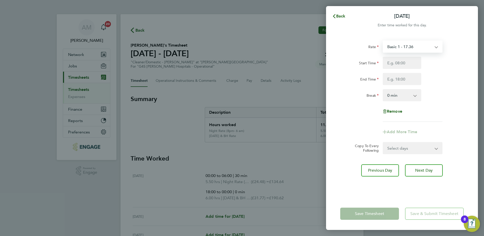
click at [410, 45] on select "Basic 1 - 17.36 x 1.5 - 26.04 Sunday & BH Rate - 31.77 Night Rate (8pm- 6 am) -…" at bounding box center [409, 46] width 53 height 11
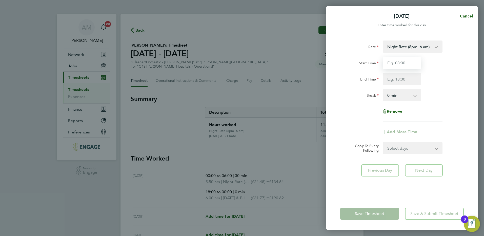
click at [390, 66] on input "Start Time" at bounding box center [402, 63] width 38 height 12
type input "22:00"
type input "06:00"
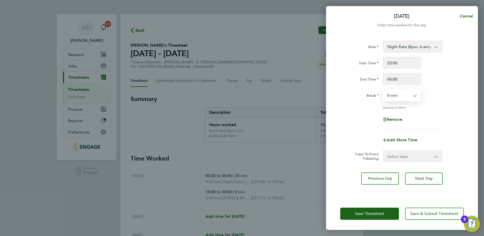
select select "30"
click at [400, 157] on select "Select days Day Weekday (Mon-Fri) Weekend (Sat-Sun) Wednesday Thursday Friday S…" at bounding box center [409, 156] width 53 height 11
select select "WEEKDAY"
click at [383, 151] on select "Select days Day Weekday (Mon-Fri) Weekend (Sat-Sun) Wednesday Thursday Friday S…" at bounding box center [409, 156] width 53 height 11
select select "2025-08-31"
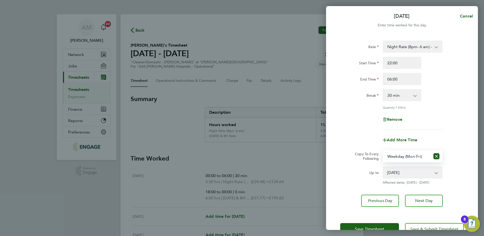
scroll to position [15, 0]
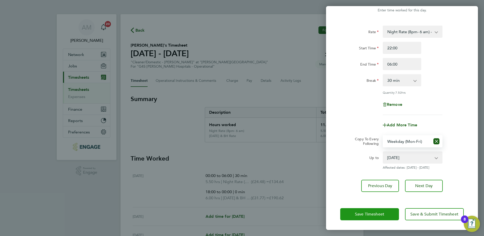
click at [375, 212] on span "Save Timesheet" at bounding box center [369, 214] width 29 height 5
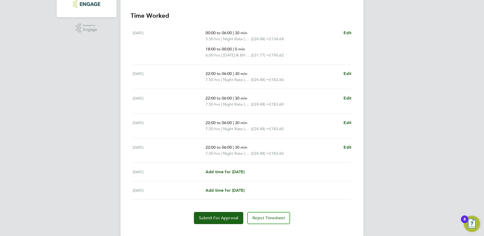
scroll to position [151, 0]
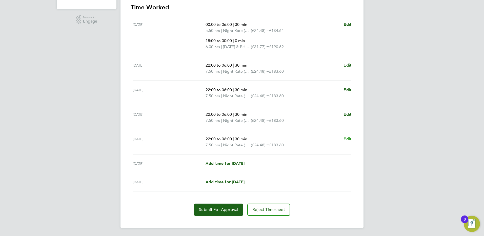
click at [350, 138] on span "Edit" at bounding box center [347, 138] width 8 height 5
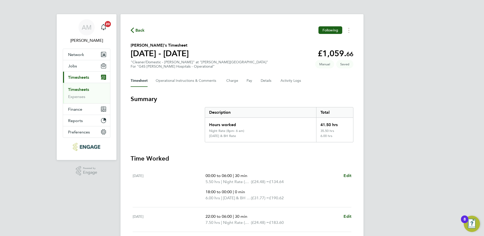
select select "30"
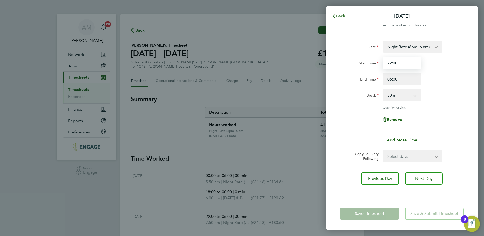
drag, startPoint x: 391, startPoint y: 64, endPoint x: 387, endPoint y: 64, distance: 4.3
click at [387, 64] on input "22:00" at bounding box center [402, 63] width 38 height 12
type input "22:00"
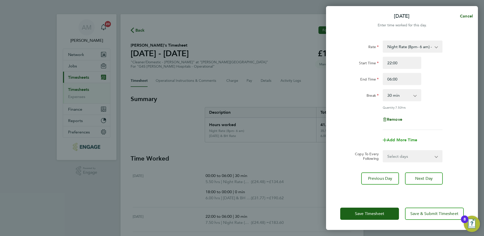
click at [407, 141] on span "Add More Time" at bounding box center [402, 139] width 30 height 5
select select "null"
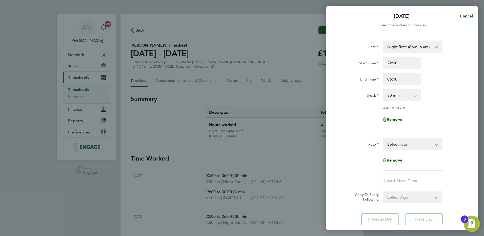
click at [409, 148] on select "Basic 1 - 17.36 x 1.5 - 26.04 Sunday & BH Rate - 31.77 Night Rate (8pm- 6 am) -…" at bounding box center [409, 143] width 53 height 11
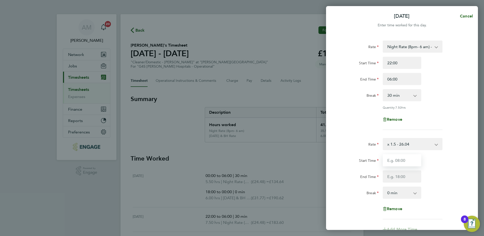
click at [399, 160] on input "Start Time" at bounding box center [402, 160] width 38 height 12
type input "18:00"
type input "22:00"
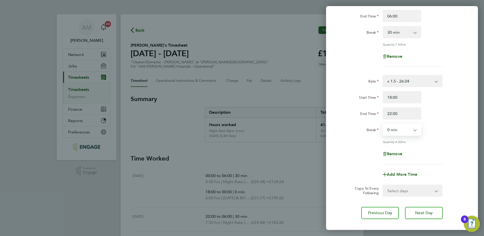
scroll to position [90, 0]
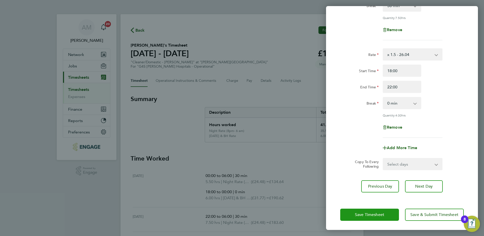
click at [369, 215] on span "Save Timesheet" at bounding box center [369, 214] width 29 height 5
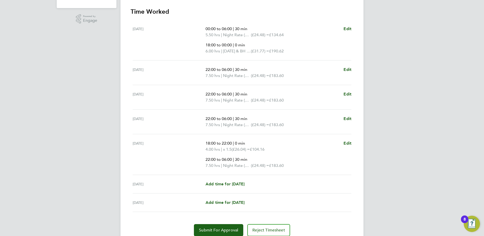
scroll to position [172, 0]
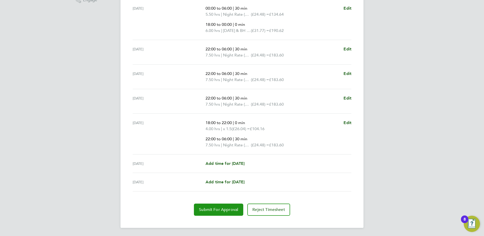
click at [228, 210] on span "Submit For Approval" at bounding box center [218, 209] width 39 height 5
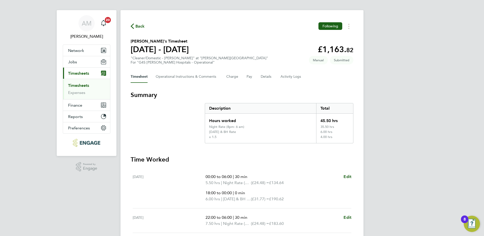
scroll to position [0, 0]
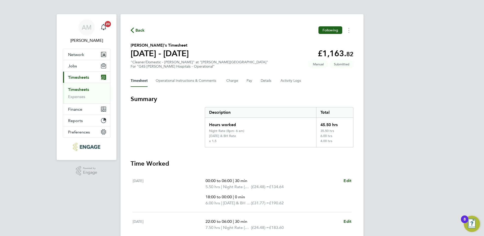
click at [134, 29] on span "Back" at bounding box center [138, 30] width 14 height 5
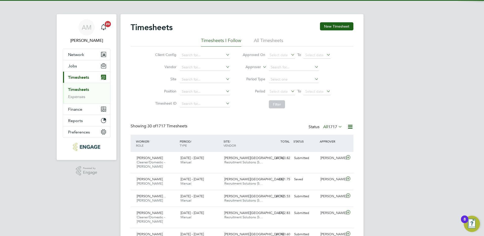
scroll to position [13, 44]
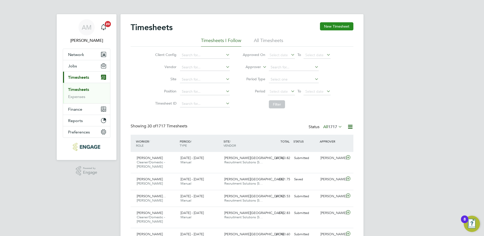
click at [334, 25] on button "New Timesheet" at bounding box center [336, 26] width 33 height 8
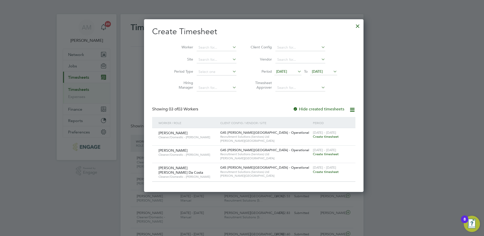
click at [313, 136] on span "Create timesheet" at bounding box center [326, 136] width 26 height 4
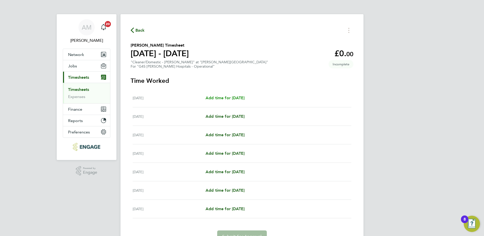
click at [225, 98] on span "Add time for Mon 25 Aug" at bounding box center [225, 97] width 39 height 5
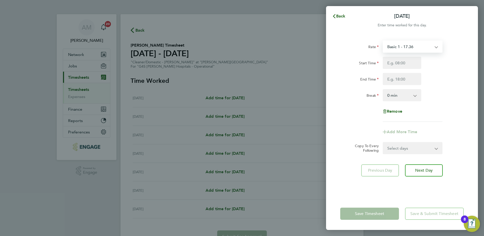
click at [416, 50] on select "Basic 1 - 17.36 x 1.5 - 26.04 Saturday Rate - 24.48 Sunday & BH Rate - 31.77 Ni…" at bounding box center [409, 46] width 53 height 11
click at [393, 65] on input "Start Time" at bounding box center [402, 63] width 38 height 12
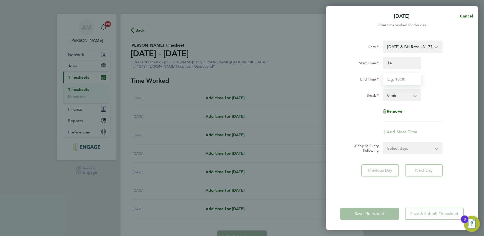
type input "14:00"
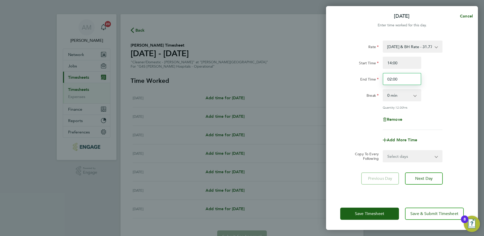
drag, startPoint x: 400, startPoint y: 80, endPoint x: 378, endPoint y: 84, distance: 22.0
click at [378, 84] on div "End Time 02:00" at bounding box center [402, 79] width 128 height 12
type input "22:00"
select select "30"
click at [416, 178] on span "Next Day" at bounding box center [423, 178] width 17 height 5
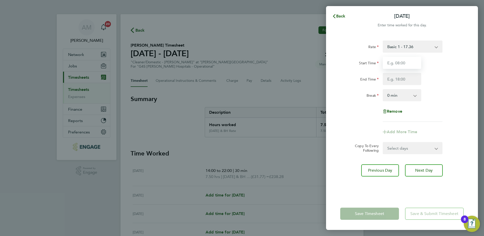
click at [401, 64] on input "Start Time" at bounding box center [402, 63] width 38 height 12
type input "14:00"
type input "20:00"
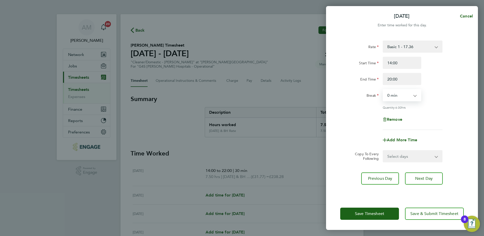
click at [391, 95] on select "0 min 15 min 30 min 45 min 60 min 75 min 90 min" at bounding box center [398, 95] width 31 height 11
select select "30"
click at [383, 90] on select "0 min 15 min 30 min 45 min 60 min 75 min 90 min" at bounding box center [398, 95] width 31 height 11
click at [393, 141] on span "Add More Time" at bounding box center [402, 139] width 30 height 5
select select "null"
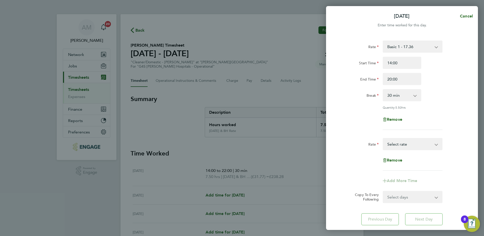
click at [402, 148] on select "Basic 1 - 17.36 x 1.5 - 26.04 Saturday Rate - 24.48 Sunday & BH Rate - 31.77 Ni…" at bounding box center [409, 143] width 53 height 11
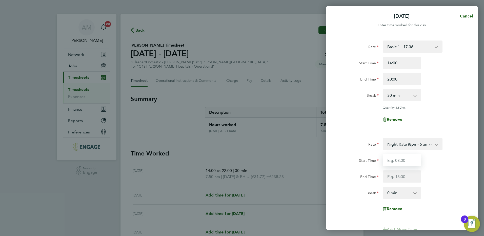
click at [392, 158] on input "Start Time" at bounding box center [402, 160] width 38 height 12
type input "20:00"
type input "22:00"
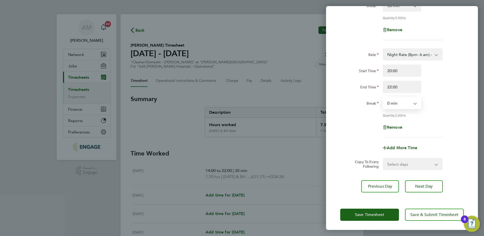
click at [420, 162] on select "Select days Day Weekday (Mon-Fri) Weekend (Sat-Sun) Wednesday Thursday Friday S…" at bounding box center [409, 163] width 53 height 11
select select "WEEKDAY"
click at [383, 158] on select "Select days Day Weekday (Mon-Fri) Weekend (Sat-Sun) Wednesday Thursday Friday S…" at bounding box center [409, 163] width 53 height 11
select select "2025-08-31"
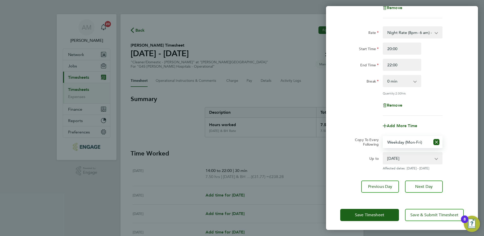
scroll to position [112, 0]
click at [366, 212] on span "Save Timesheet" at bounding box center [369, 214] width 29 height 5
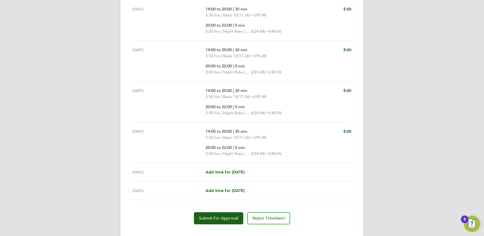
scroll to position [205, 0]
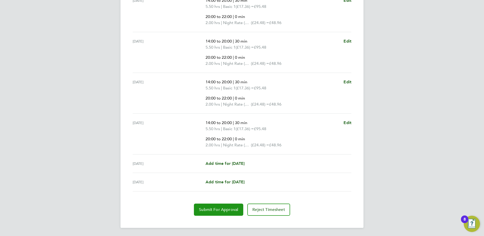
click at [216, 209] on span "Submit For Approval" at bounding box center [218, 209] width 39 height 5
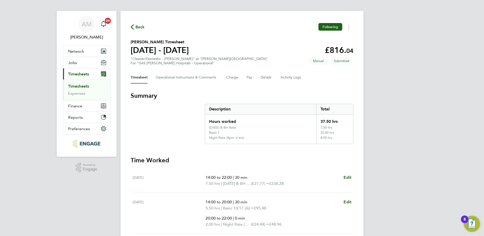
scroll to position [0, 0]
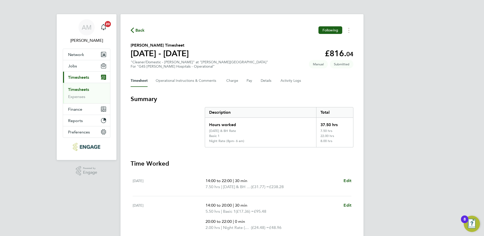
click at [137, 28] on span "Back" at bounding box center [139, 30] width 9 height 6
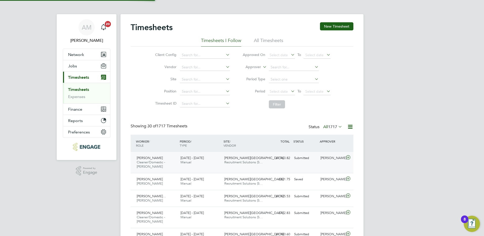
scroll to position [13, 44]
click at [331, 25] on button "New Timesheet" at bounding box center [336, 26] width 33 height 8
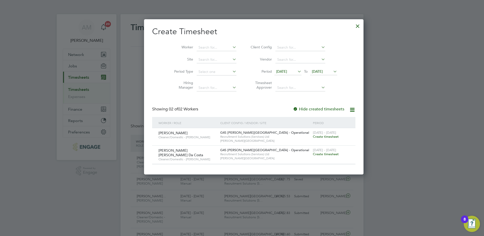
click at [313, 136] on span "Create timesheet" at bounding box center [326, 136] width 26 height 4
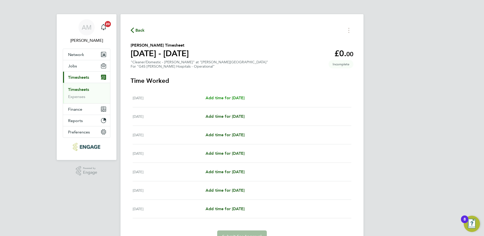
click at [236, 98] on span "Add time for Mon 25 Aug" at bounding box center [225, 97] width 39 height 5
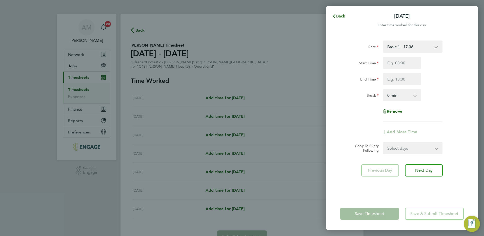
click at [419, 47] on select "Basic 1 - 17.36 Saturday Rate - 24.48 Sunday & BH Rate - 31.77 Night Rate (8pm-…" at bounding box center [409, 46] width 53 height 11
click at [395, 64] on input "Start Time" at bounding box center [402, 63] width 38 height 12
type input "07:00"
type input "15:00"
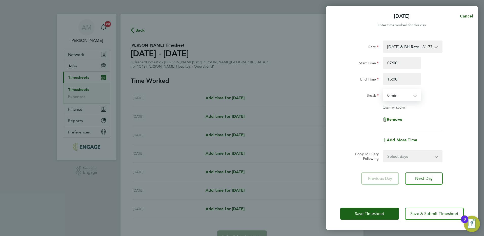
select select "30"
click at [430, 180] on span "Next Day" at bounding box center [423, 178] width 17 height 5
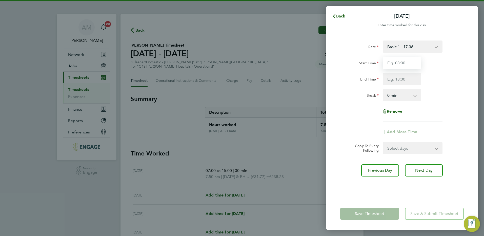
drag, startPoint x: 397, startPoint y: 63, endPoint x: 377, endPoint y: 54, distance: 21.4
click at [397, 63] on input "Start Time" at bounding box center [402, 63] width 38 height 12
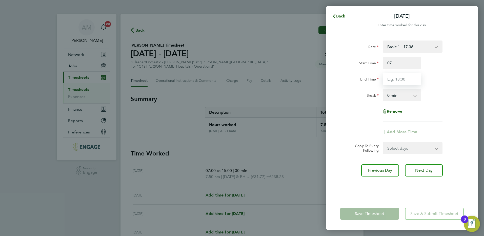
type input "07:00"
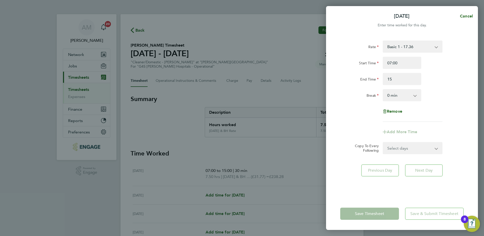
type input "15:00"
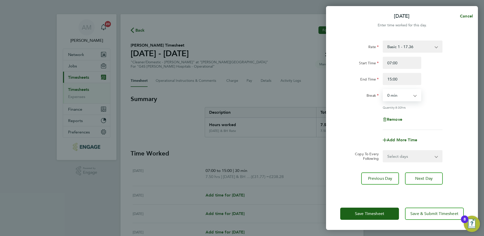
select select "30"
click at [425, 154] on select "Select days Day Weekday (Mon-Fri) Weekend (Sat-Sun) Wednesday Thursday Friday S…" at bounding box center [409, 156] width 53 height 11
select select "WEEKDAY"
click at [383, 151] on select "Select days Day Weekday (Mon-Fri) Weekend (Sat-Sun) Wednesday Thursday Friday S…" at bounding box center [409, 156] width 53 height 11
select select "2025-08-31"
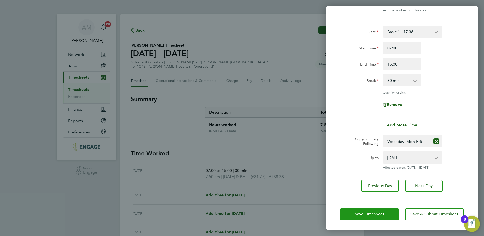
click at [364, 213] on span "Save Timesheet" at bounding box center [369, 214] width 29 height 5
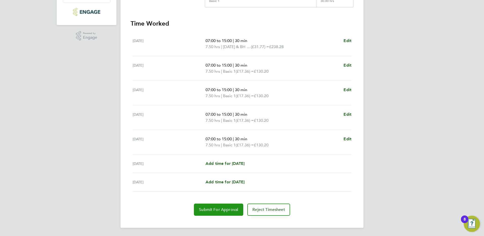
click at [231, 211] on span "Submit For Approval" at bounding box center [218, 209] width 39 height 5
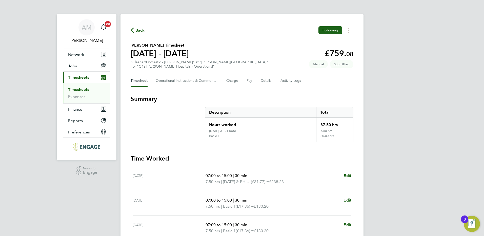
click at [139, 29] on span "Back" at bounding box center [139, 30] width 9 height 6
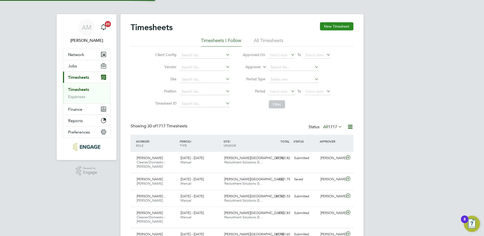
click at [333, 25] on button "New Timesheet" at bounding box center [336, 26] width 33 height 8
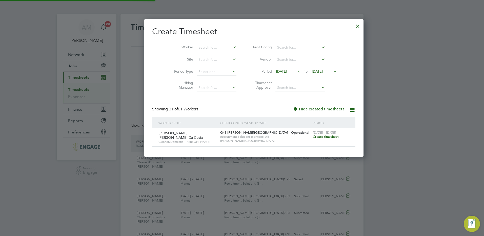
scroll to position [13, 44]
click at [313, 137] on span "Create timesheet" at bounding box center [326, 136] width 26 height 4
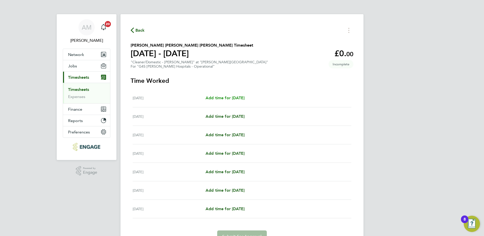
click at [227, 98] on span "Add time for Mon 25 Aug" at bounding box center [225, 97] width 39 height 5
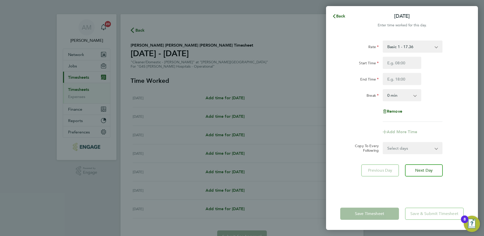
drag, startPoint x: 395, startPoint y: 46, endPoint x: 395, endPoint y: 50, distance: 4.1
click at [395, 46] on select "Basic 1 - 17.36 Sunday & BH Rate - 31.77 x 1.5 - 26.04 Saturday Rate - 24.48 Ni…" at bounding box center [409, 46] width 53 height 11
click at [392, 62] on input "Start Time" at bounding box center [402, 63] width 38 height 12
type input "15:00"
type input "00:00"
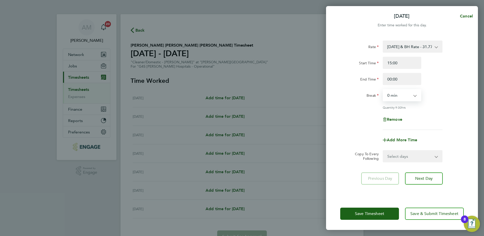
select select "30"
click at [423, 176] on span "Next Day" at bounding box center [423, 178] width 17 height 5
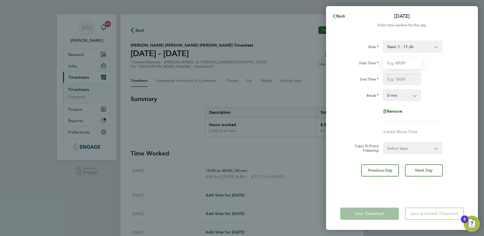
click at [389, 64] on input "Start Time" at bounding box center [402, 63] width 38 height 12
type input "15:00"
type input "20:00"
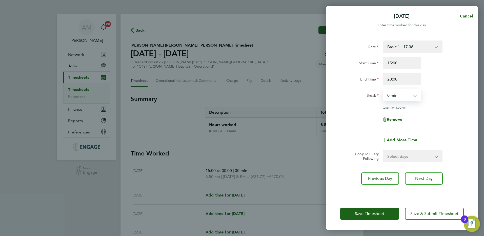
select select "30"
click at [406, 140] on span "Add More Time" at bounding box center [402, 139] width 30 height 5
select select "null"
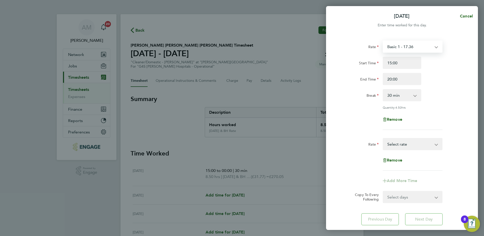
click at [406, 48] on select "Basic 1 - 17.36 Sunday & BH Rate - 31.77 x 1.5 - 26.04 Saturday Rate - 24.48 Ni…" at bounding box center [409, 46] width 53 height 11
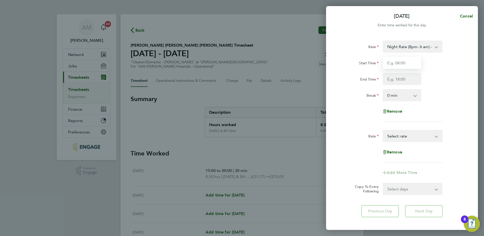
click at [394, 64] on input "Start Time" at bounding box center [402, 63] width 38 height 12
type input "20:00"
type input "22:00"
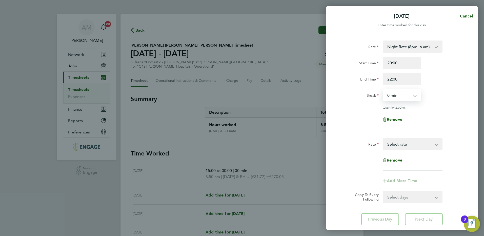
click at [402, 144] on select "Basic 1 - 17.36 Sunday & BH Rate - 31.77 x 1.5 - 26.04 Saturday Rate - 24.48 Ni…" at bounding box center [409, 143] width 53 height 11
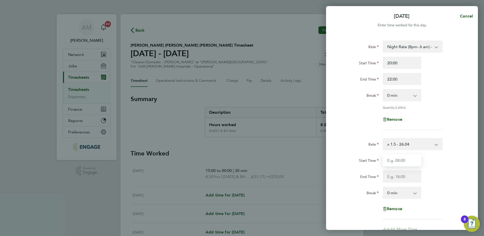
click at [394, 162] on input "Start Time" at bounding box center [402, 160] width 38 height 12
type input "22:00"
type input "01:00"
click at [457, 164] on div "Start Time 22:00" at bounding box center [402, 160] width 128 height 12
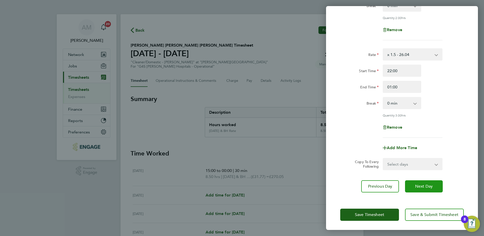
click at [419, 185] on span "Next Day" at bounding box center [423, 186] width 17 height 5
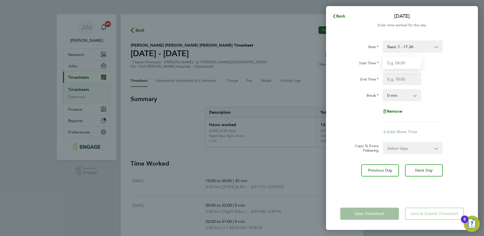
click at [397, 64] on input "Start Time" at bounding box center [402, 63] width 38 height 12
type input "15:00"
type input "20:00"
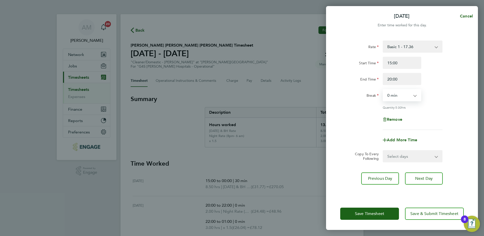
click at [400, 98] on select "0 min 15 min 30 min 45 min 60 min 75 min 90 min" at bounding box center [398, 95] width 31 height 11
select select "30"
click at [383, 90] on select "0 min 15 min 30 min 45 min 60 min 75 min 90 min" at bounding box center [398, 95] width 31 height 11
click at [399, 141] on span "Add More Time" at bounding box center [402, 139] width 30 height 5
select select "null"
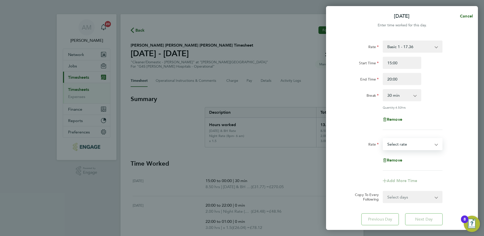
click at [400, 147] on select "Basic 1 - 17.36 Sunday & BH Rate - 31.77 x 1.5 - 26.04 Saturday Rate - 24.48 Ni…" at bounding box center [409, 143] width 53 height 11
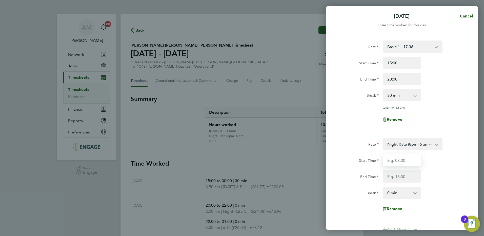
click at [394, 162] on input "Start Time" at bounding box center [402, 160] width 38 height 12
type input "20:00"
type input "23:00"
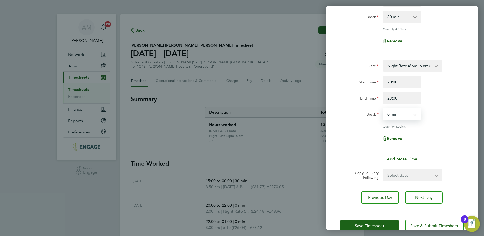
scroll to position [90, 0]
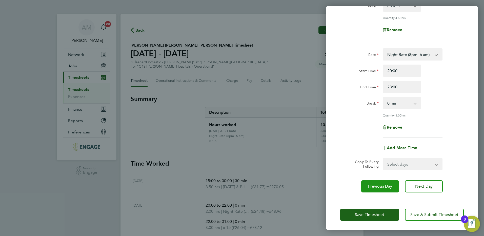
click at [387, 186] on span "Previous Day" at bounding box center [380, 186] width 24 height 5
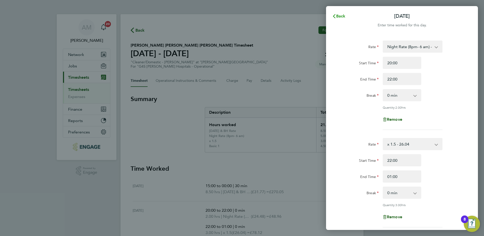
click at [342, 14] on span "Back" at bounding box center [340, 16] width 9 height 5
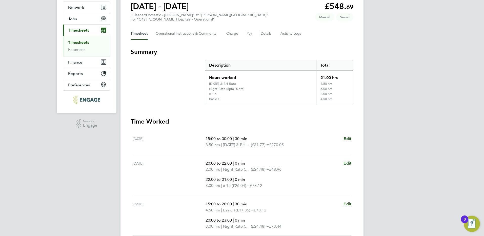
scroll to position [165, 0]
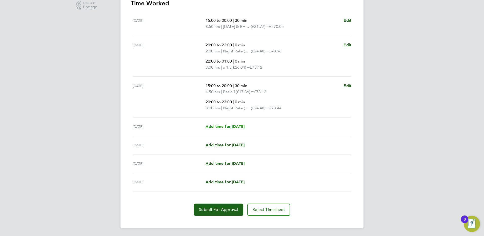
click at [227, 125] on span "Add time for Thu 28 Aug" at bounding box center [225, 126] width 39 height 5
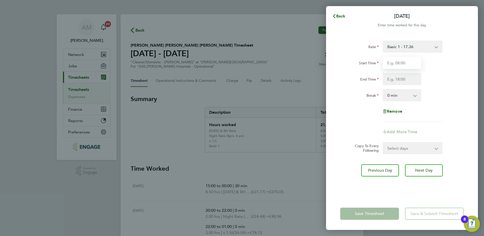
click at [390, 66] on input "Start Time" at bounding box center [402, 63] width 38 height 12
type input "15:00"
type input "20:00"
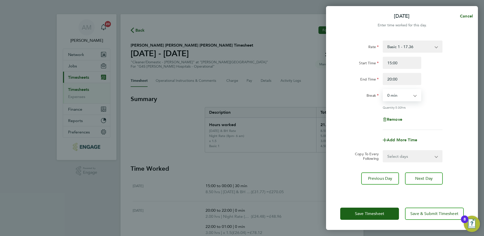
select select "30"
click at [402, 140] on span "Add More Time" at bounding box center [402, 139] width 30 height 5
select select "null"
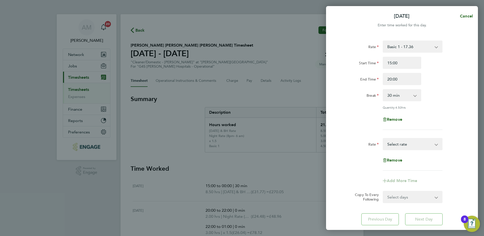
click at [395, 145] on select "Basic 1 - 17.36 Sunday & BH Rate - 31.77 x 1.5 - 26.04 Saturday Rate - 24.48 Ni…" at bounding box center [409, 143] width 53 height 11
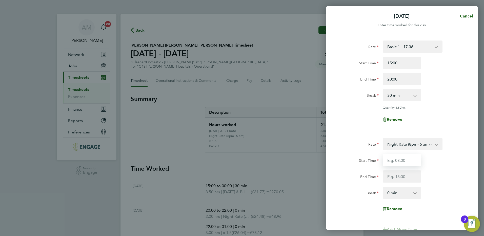
click at [398, 159] on input "Start Time" at bounding box center [402, 160] width 38 height 12
type input "20:00"
type input "00:00"
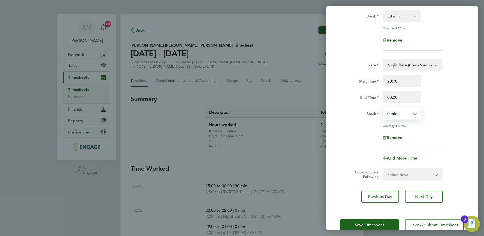
scroll to position [90, 0]
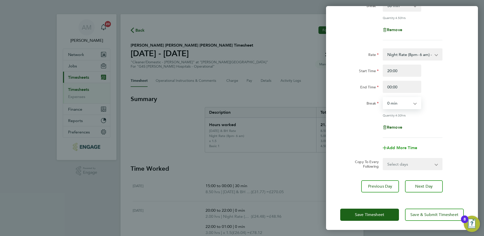
click at [401, 147] on span "Add More Time" at bounding box center [402, 147] width 30 height 5
select select "null"
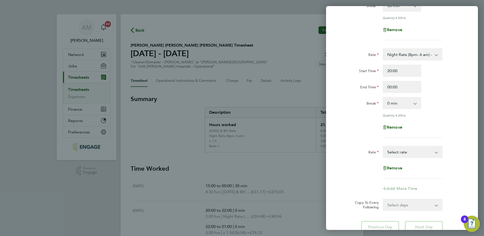
click at [402, 153] on select "Basic 1 - 17.36 Sunday & BH Rate - 31.77 x 1.5 - 26.04 Saturday Rate - 24.48 Ni…" at bounding box center [409, 151] width 53 height 11
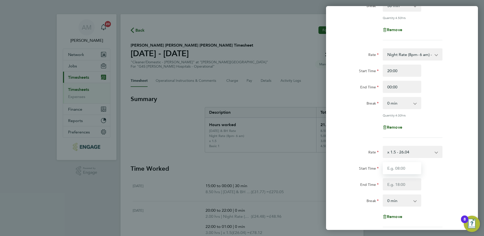
click at [400, 169] on input "Start Time" at bounding box center [402, 168] width 38 height 12
type input "00:00"
type input "02:00"
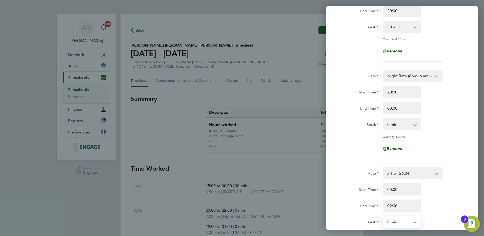
scroll to position [187, 0]
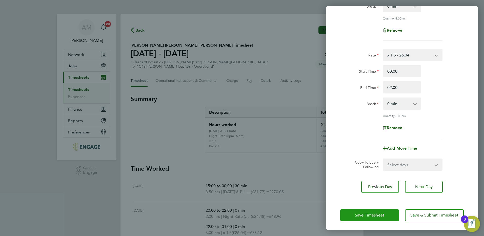
click at [377, 213] on span "Save Timesheet" at bounding box center [369, 215] width 29 height 5
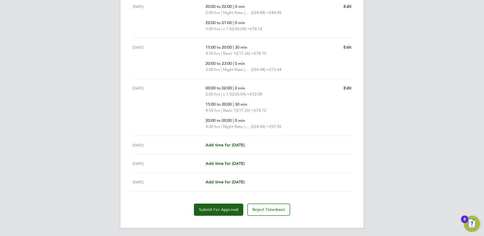
scroll to position [86, 0]
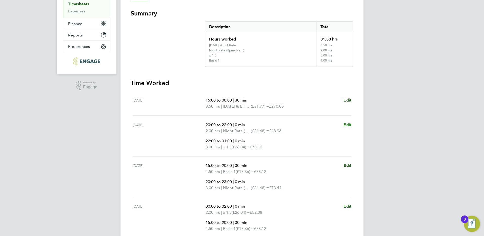
click at [348, 124] on span "Edit" at bounding box center [347, 124] width 8 height 5
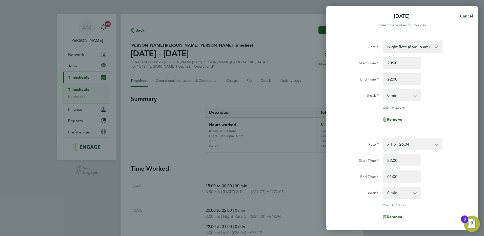
scroll to position [90, 0]
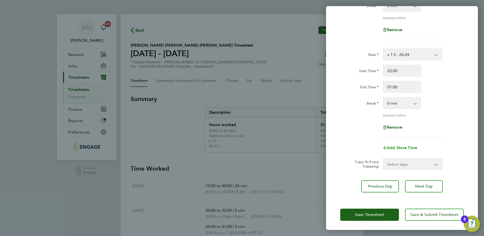
click at [398, 145] on span "Add More Time" at bounding box center [402, 147] width 30 height 5
select select "null"
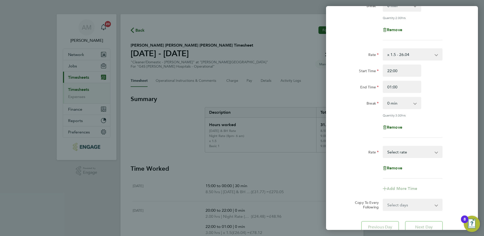
click at [394, 150] on select "Basic 1 - 17.36 Sunday & BH Rate - 31.77 x 1.5 - 26.04 Saturday Rate - 24.48 Ni…" at bounding box center [409, 151] width 53 height 11
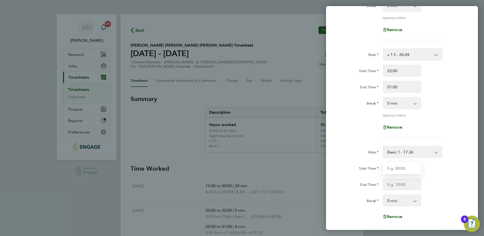
click at [391, 170] on input "Start Time" at bounding box center [402, 168] width 38 height 12
type input "15:00"
type input "20:00"
select select "30"
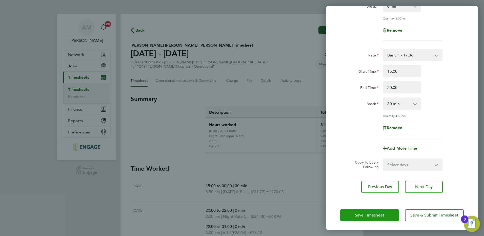
click at [369, 213] on span "Save Timesheet" at bounding box center [369, 215] width 29 height 5
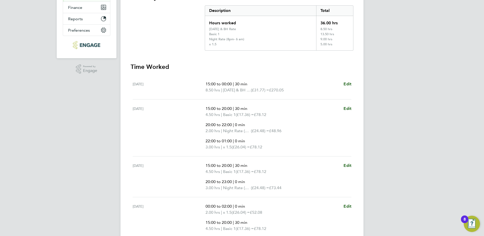
scroll to position [220, 0]
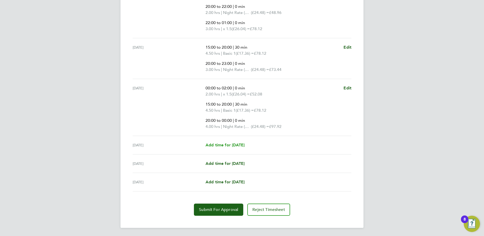
click at [228, 144] on span "Add time for Fri 29 Aug" at bounding box center [225, 145] width 39 height 5
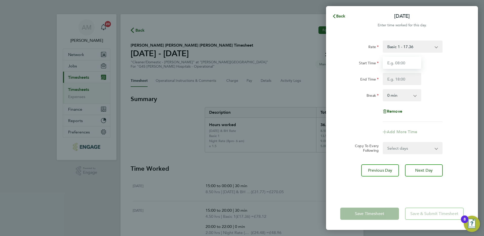
click at [398, 64] on input "Start Time" at bounding box center [402, 63] width 38 height 12
type input "15:00"
type input "20:00"
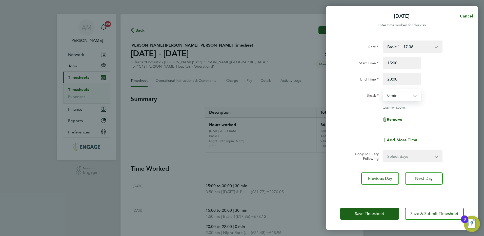
select select "30"
click at [399, 139] on span "Add More Time" at bounding box center [402, 139] width 30 height 5
select select "null"
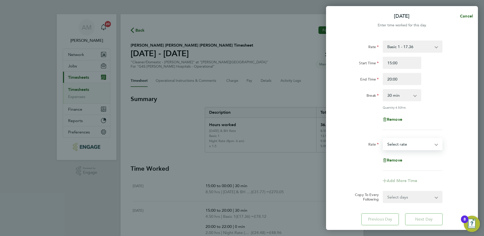
click at [396, 146] on select "Basic 1 - 17.36 Sunday & BH Rate - 31.77 x 1.5 - 26.04 Saturday Rate - 24.48 Ni…" at bounding box center [409, 143] width 53 height 11
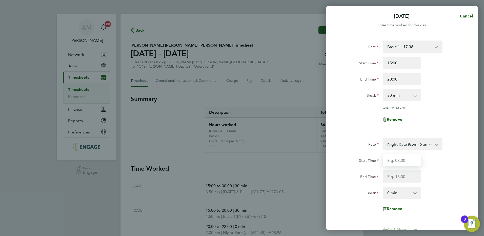
click at [393, 161] on input "Start Time" at bounding box center [402, 160] width 38 height 12
type input "20:00"
type input "23:00"
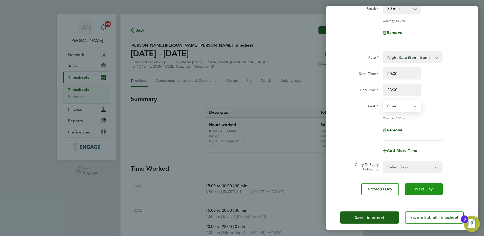
scroll to position [90, 0]
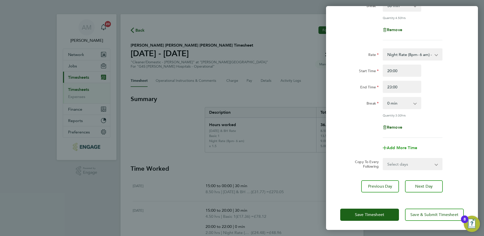
click at [399, 146] on span "Add More Time" at bounding box center [402, 147] width 30 height 5
select select "null"
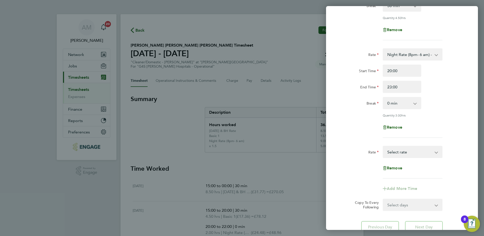
click at [398, 153] on select "Basic 1 - 17.36 Sunday & BH Rate - 31.77 x 1.5 - 26.04 Saturday Rate - 24.48 Ni…" at bounding box center [409, 151] width 53 height 11
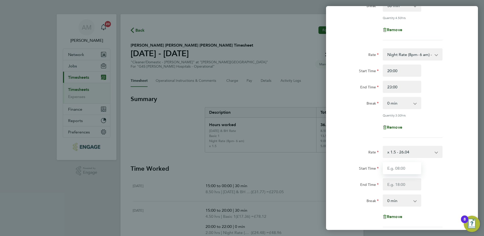
click at [400, 168] on input "Start Time" at bounding box center [402, 168] width 38 height 12
click at [390, 169] on input "Start Time" at bounding box center [402, 168] width 38 height 12
type input "23:00"
type input "00:00"
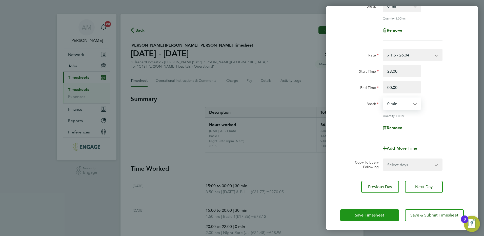
click at [377, 215] on span "Save Timesheet" at bounding box center [369, 215] width 29 height 5
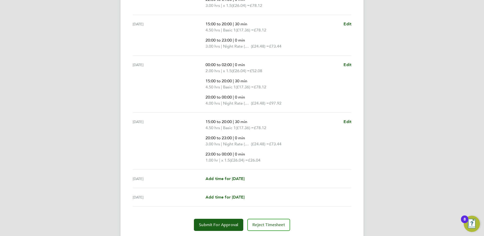
scroll to position [258, 0]
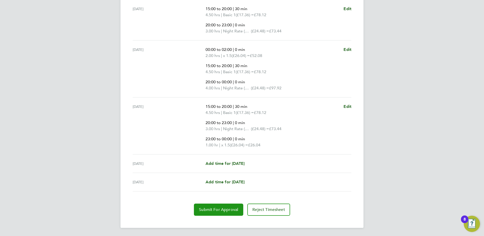
click at [233, 209] on span "Submit For Approval" at bounding box center [218, 209] width 39 height 5
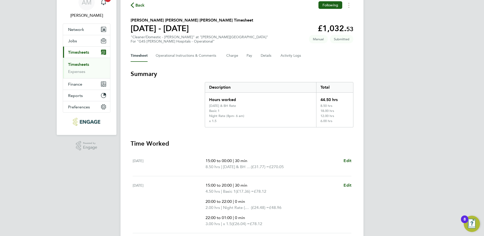
scroll to position [0, 0]
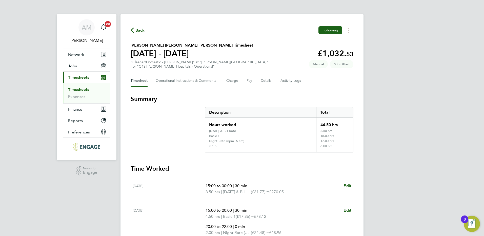
click at [139, 27] on span "Back" at bounding box center [139, 30] width 9 height 6
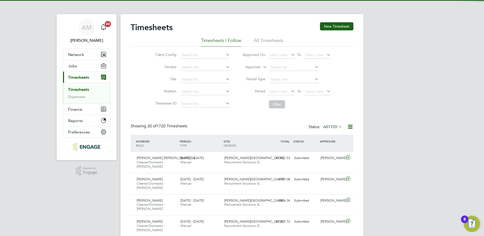
scroll to position [17, 44]
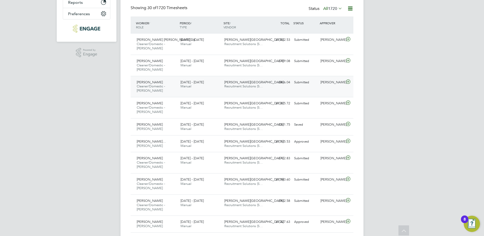
click at [349, 81] on icon at bounding box center [348, 82] width 6 height 4
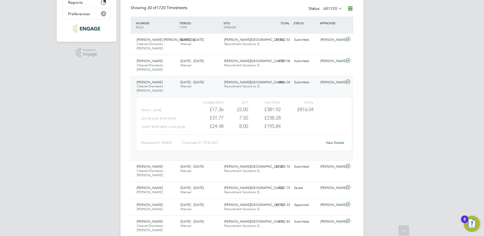
click at [338, 143] on link "View Details" at bounding box center [335, 142] width 18 height 4
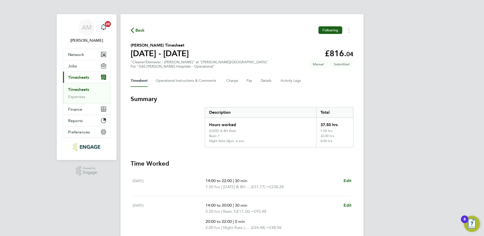
click at [137, 30] on span "Back" at bounding box center [139, 30] width 9 height 6
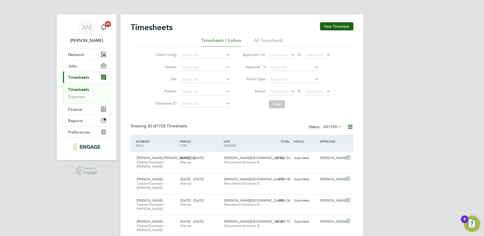
click at [337, 127] on icon at bounding box center [337, 126] width 0 height 7
click at [328, 150] on li "Submitted" at bounding box center [325, 150] width 23 height 7
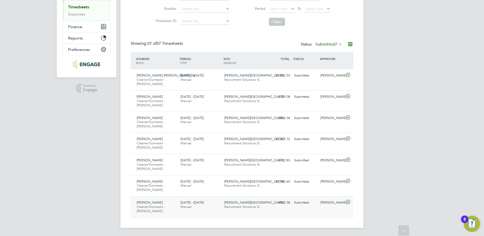
click at [347, 202] on icon at bounding box center [348, 202] width 6 height 4
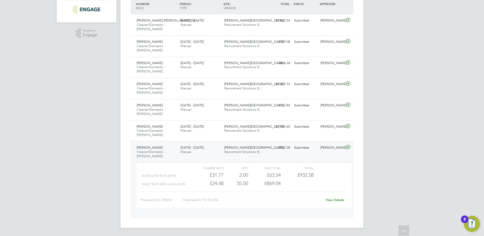
click at [330, 199] on link "View Details" at bounding box center [335, 200] width 18 height 4
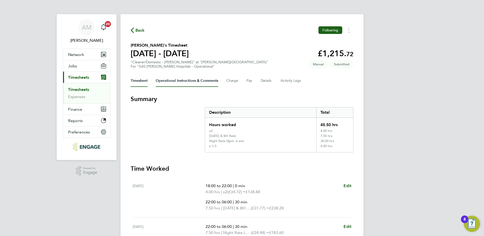
click at [167, 79] on Comments-tab "Operational Instructions & Comments" at bounding box center [187, 81] width 63 height 12
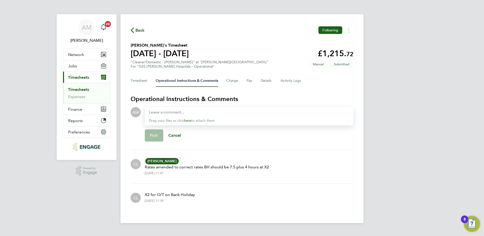
click at [139, 30] on span "Back" at bounding box center [139, 30] width 9 height 6
